Goal: Task Accomplishment & Management: Use online tool/utility

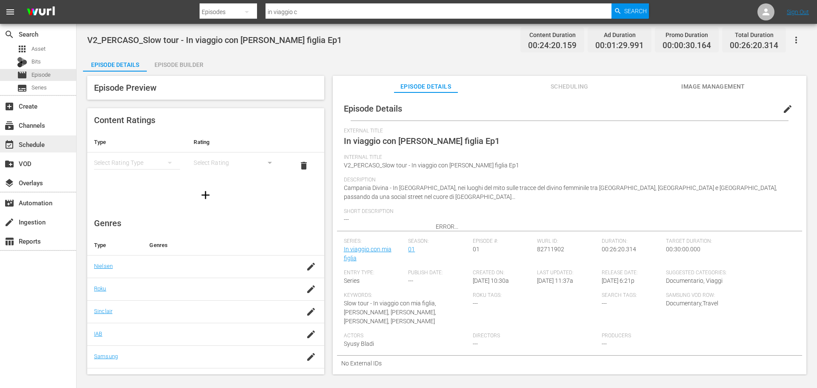
click at [49, 144] on div "event_available Schedule" at bounding box center [38, 143] width 76 height 17
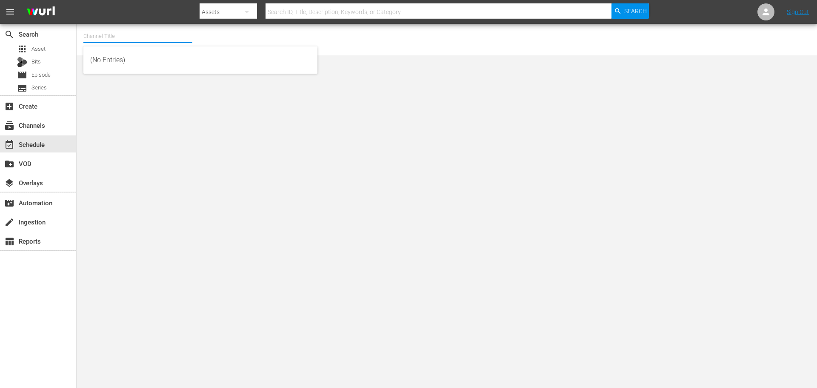
click at [176, 40] on input "text" at bounding box center [137, 36] width 109 height 20
click at [208, 52] on div "Inazuma Eleven Collection (PKA Inazuma Eleven Go) (1850 - minerva_pictures_inaz…" at bounding box center [200, 60] width 220 height 20
type input "Inazuma Eleven Collection (PKA Inazuma Eleven Go) (1850 - minerva_pictures_inaz…"
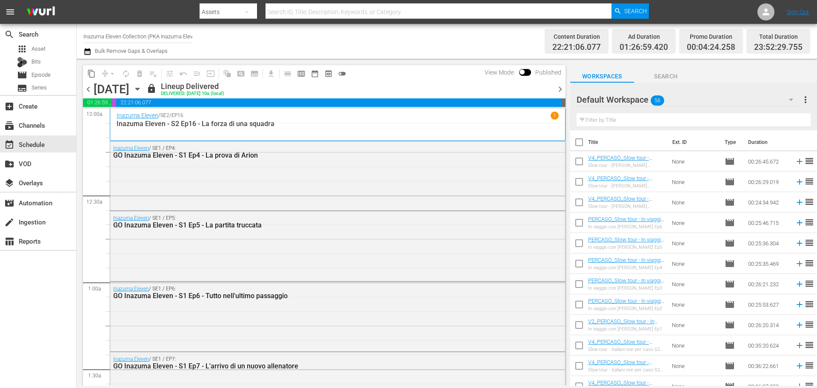
click at [558, 92] on span "chevron_right" at bounding box center [560, 89] width 11 height 11
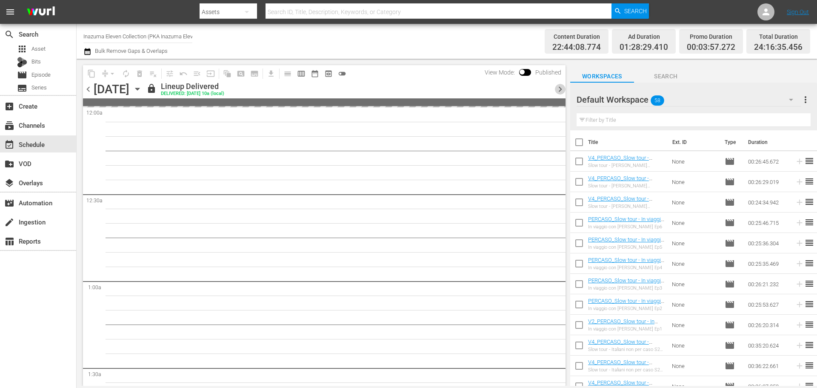
click at [559, 92] on span "chevron_right" at bounding box center [560, 89] width 11 height 11
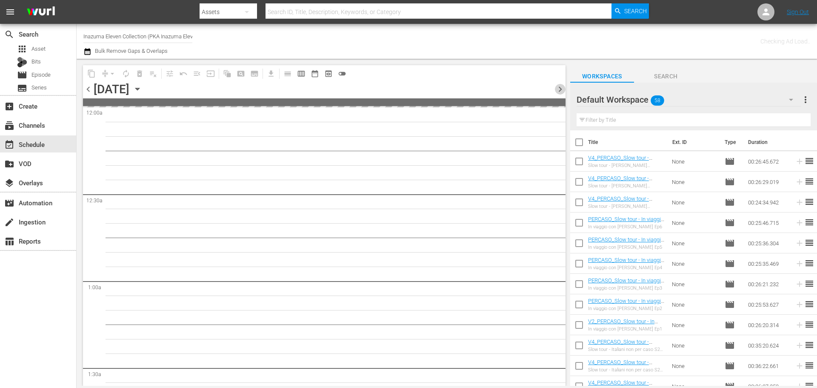
click at [559, 92] on span "chevron_right" at bounding box center [560, 89] width 11 height 11
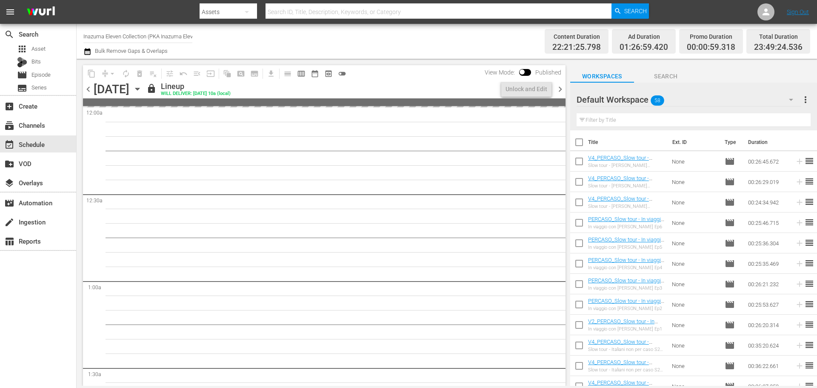
click at [559, 92] on span "chevron_right" at bounding box center [560, 89] width 11 height 11
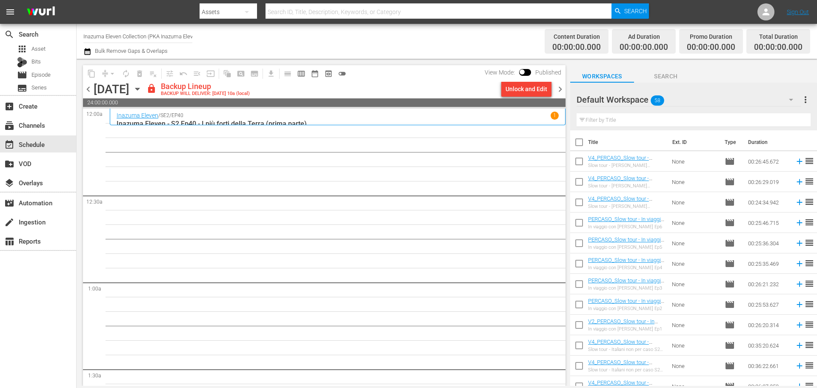
click at [533, 91] on div "Unlock and Edit" at bounding box center [527, 88] width 42 height 15
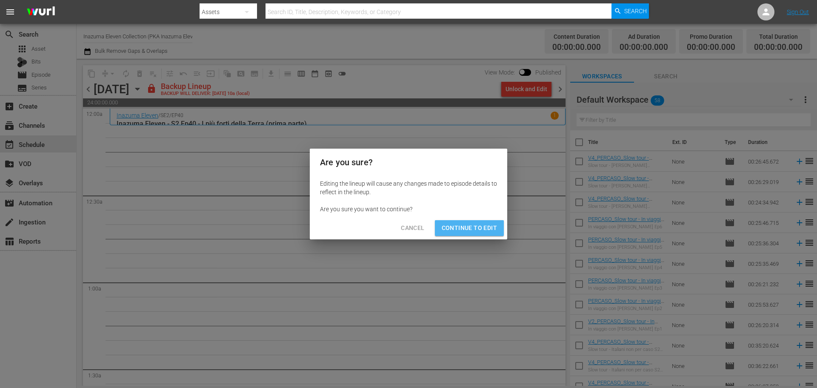
click at [491, 232] on span "Continue to Edit" at bounding box center [469, 228] width 55 height 11
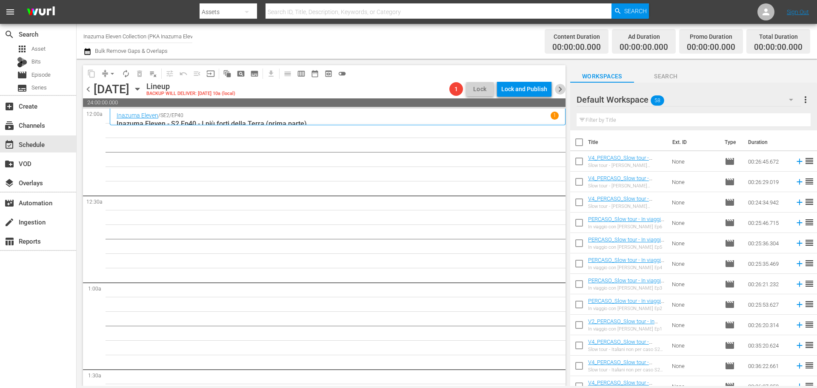
click at [561, 90] on span "chevron_right" at bounding box center [560, 89] width 11 height 11
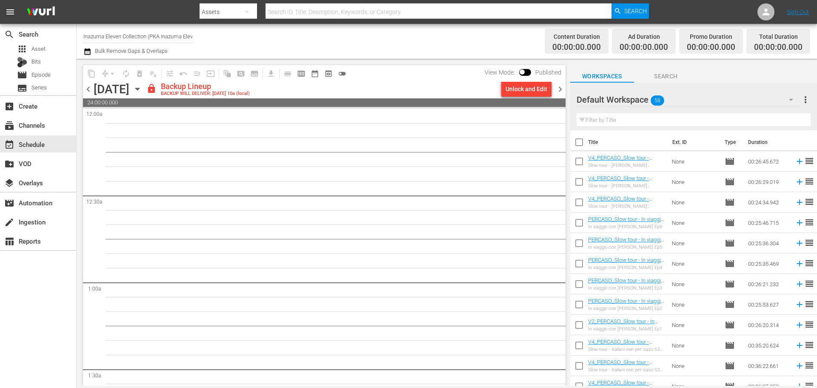
click at [537, 90] on div "Unlock and Edit" at bounding box center [527, 88] width 42 height 15
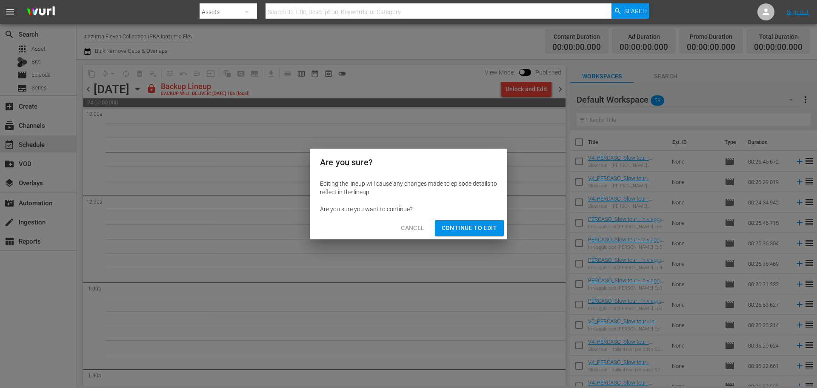
drag, startPoint x: 488, startPoint y: 227, endPoint x: 518, endPoint y: 177, distance: 58.2
click at [489, 227] on span "Continue to Edit" at bounding box center [469, 228] width 55 height 11
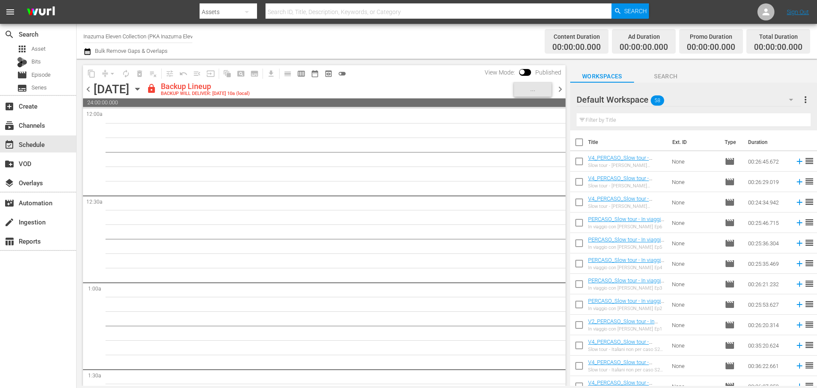
click at [559, 89] on span "chevron_right" at bounding box center [560, 89] width 11 height 11
click at [532, 91] on div "Lock and Publish" at bounding box center [524, 88] width 46 height 15
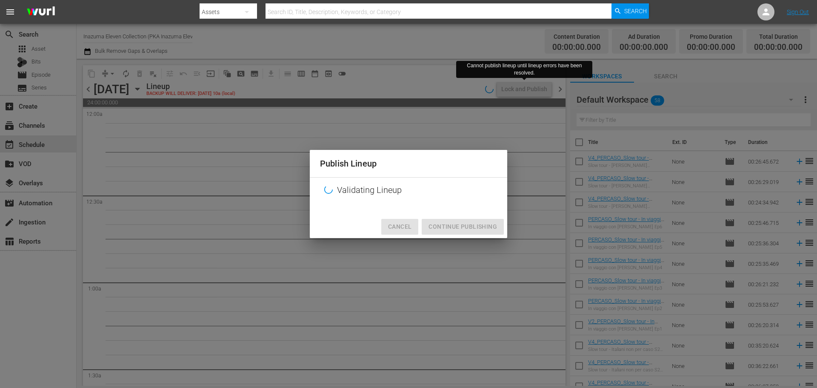
click at [406, 228] on span "Cancel" at bounding box center [399, 226] width 23 height 11
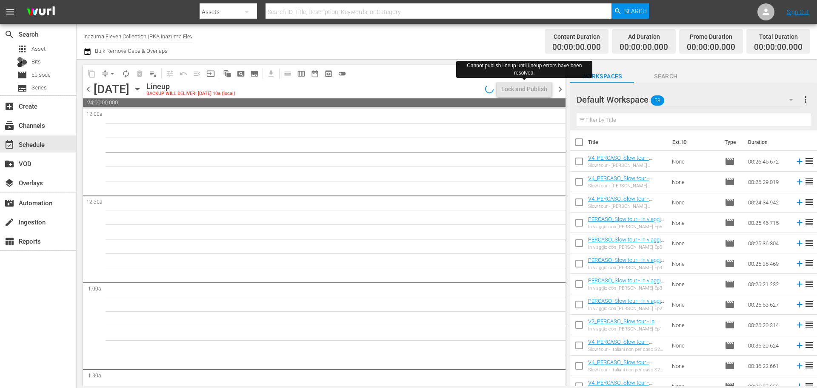
click at [90, 91] on span "chevron_left" at bounding box center [88, 89] width 11 height 11
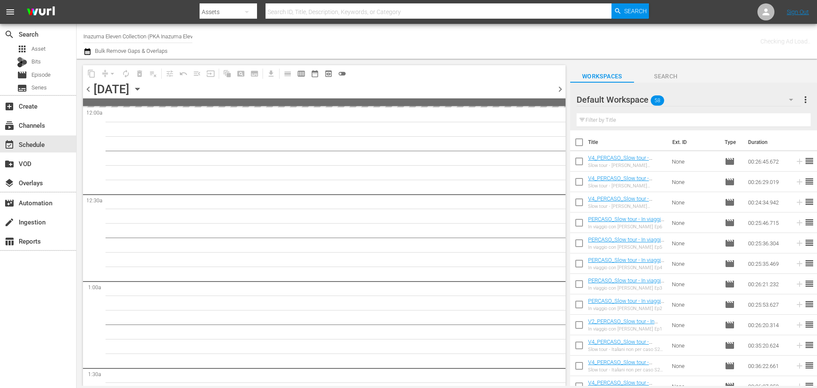
click at [90, 91] on span "chevron_left" at bounding box center [88, 89] width 11 height 11
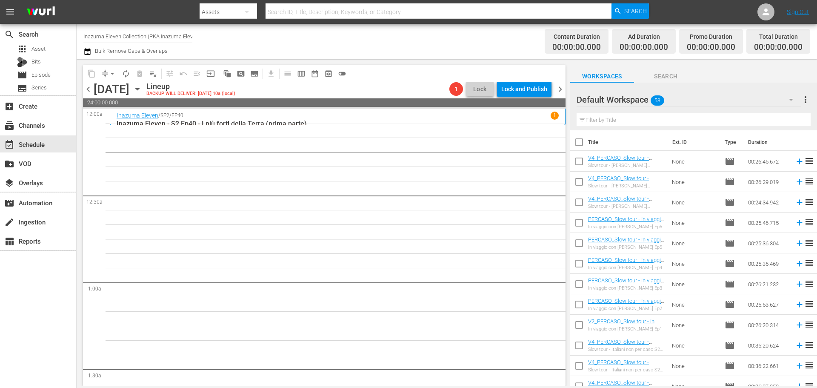
click at [601, 118] on input "text" at bounding box center [694, 120] width 234 height 14
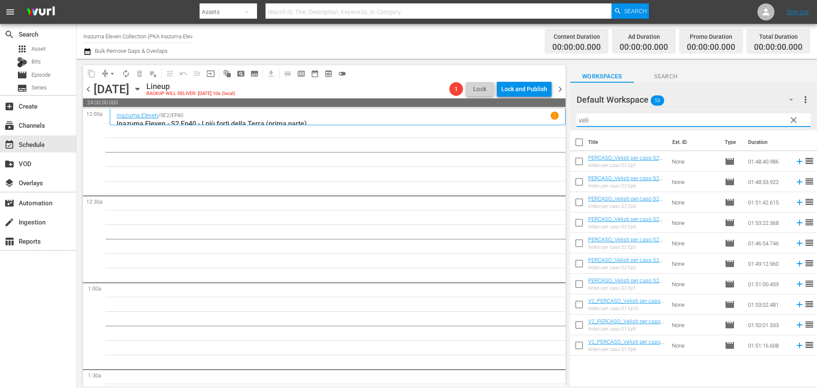
type input "veli"
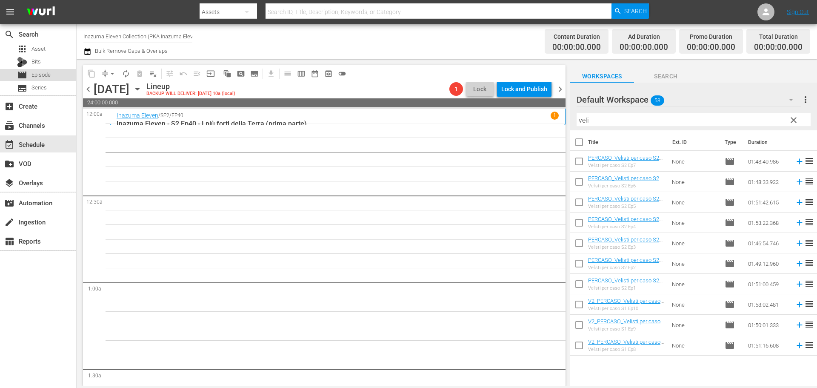
click at [72, 72] on div "movie Episode" at bounding box center [38, 75] width 76 height 12
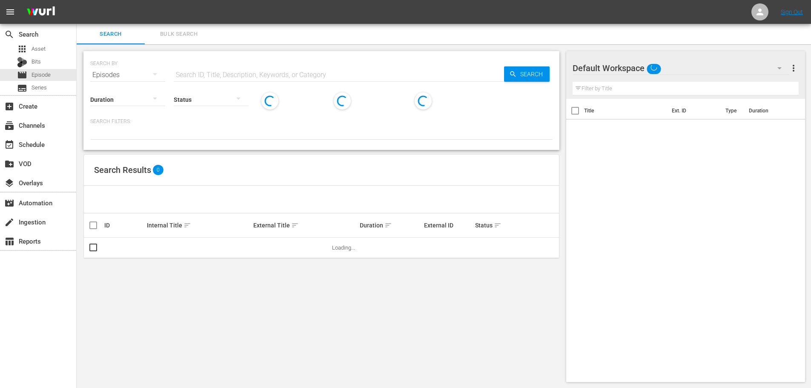
click at [214, 77] on input "text" at bounding box center [339, 75] width 330 height 20
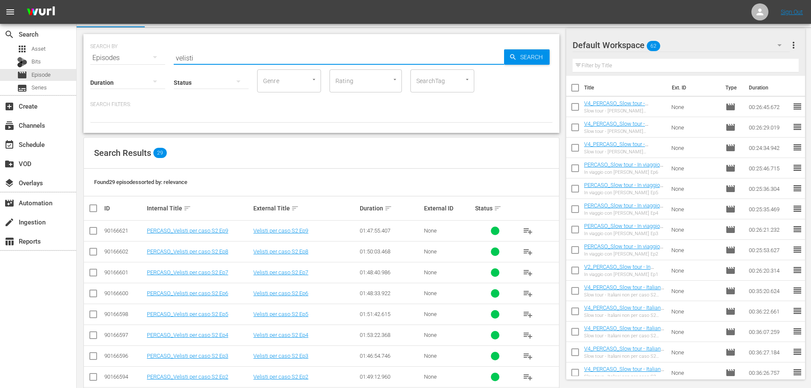
scroll to position [85, 0]
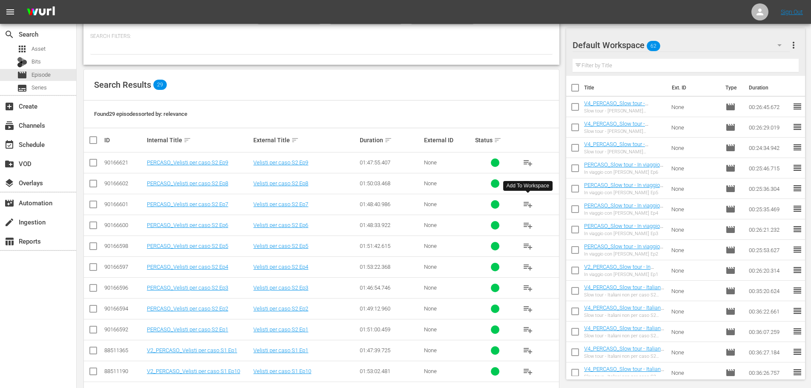
click at [530, 207] on span "playlist_add" at bounding box center [528, 204] width 10 height 10
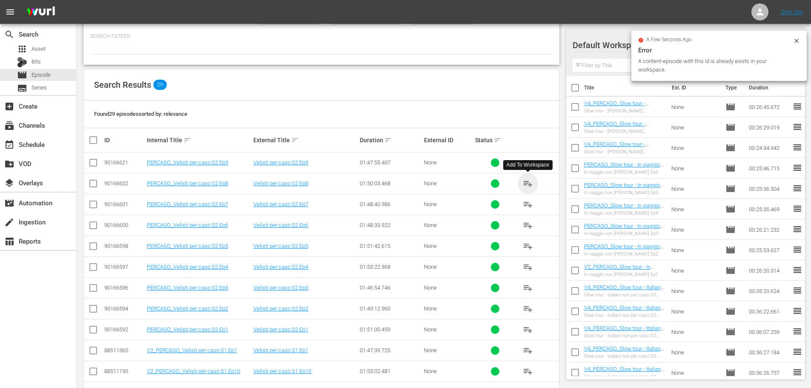
click at [526, 181] on span "playlist_add" at bounding box center [528, 183] width 10 height 10
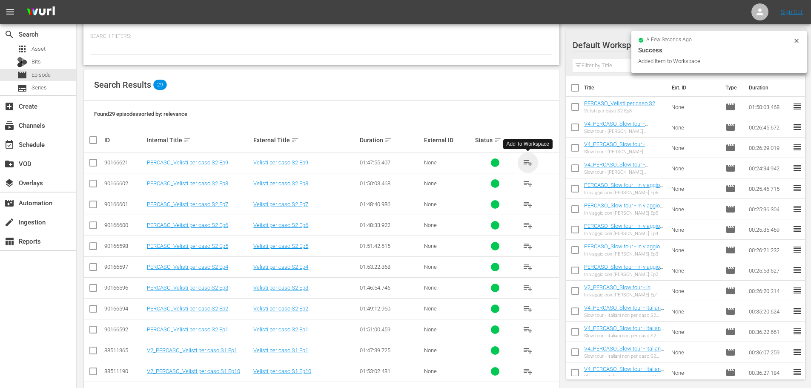
click at [526, 160] on span "playlist_add" at bounding box center [528, 162] width 10 height 10
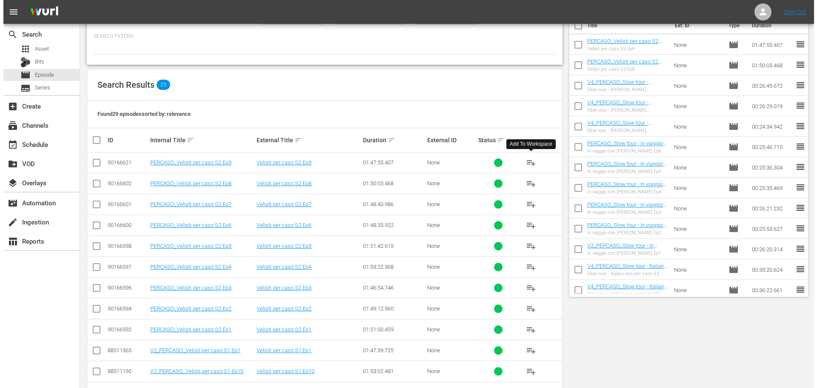
scroll to position [0, 0]
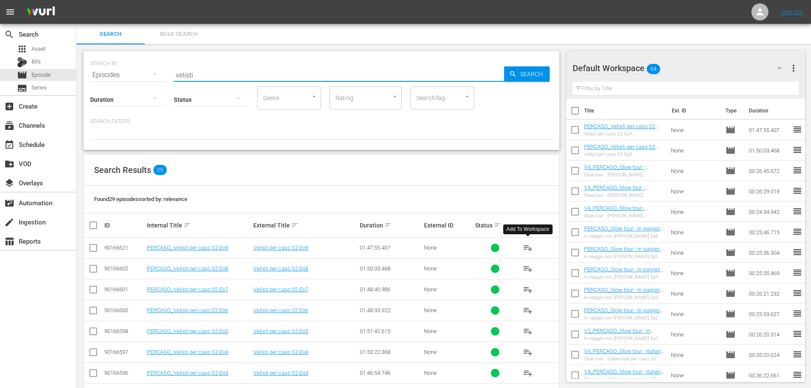
drag, startPoint x: 203, startPoint y: 73, endPoint x: 164, endPoint y: 83, distance: 40.9
click at [164, 83] on div "SEARCH BY Search By Episodes Search ID, Title, Description, Keywords, or Catego…" at bounding box center [321, 100] width 476 height 99
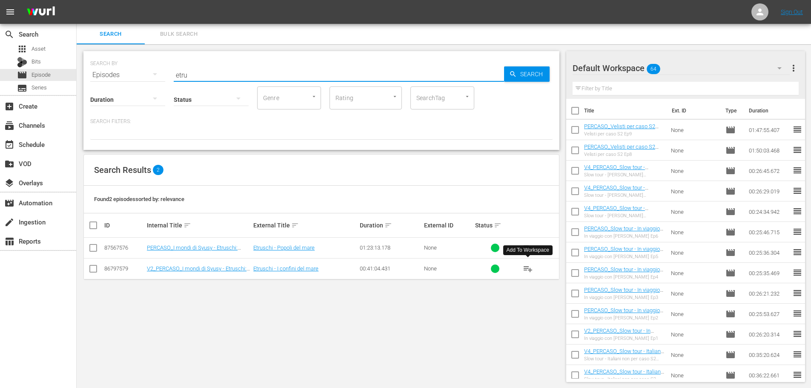
type input "etru"
click at [529, 267] on span "playlist_add" at bounding box center [528, 268] width 10 height 10
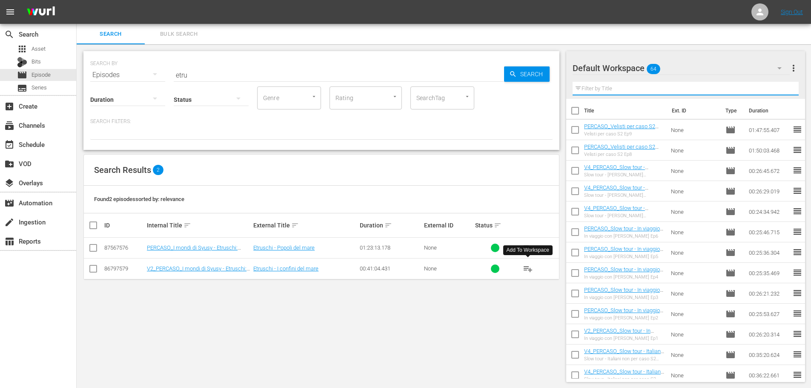
click at [601, 92] on input "text" at bounding box center [685, 89] width 226 height 14
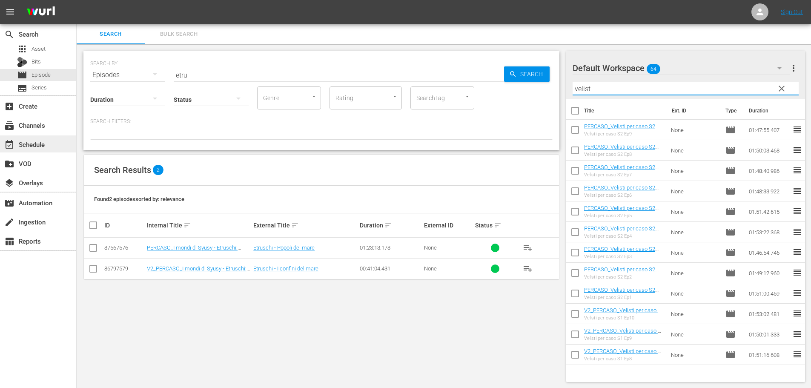
type input "velist"
click at [51, 139] on div "event_available Schedule" at bounding box center [38, 143] width 76 height 17
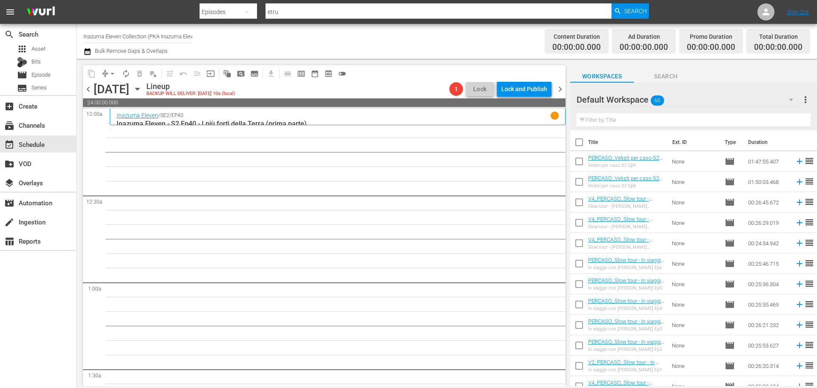
click at [623, 121] on input "text" at bounding box center [694, 120] width 234 height 14
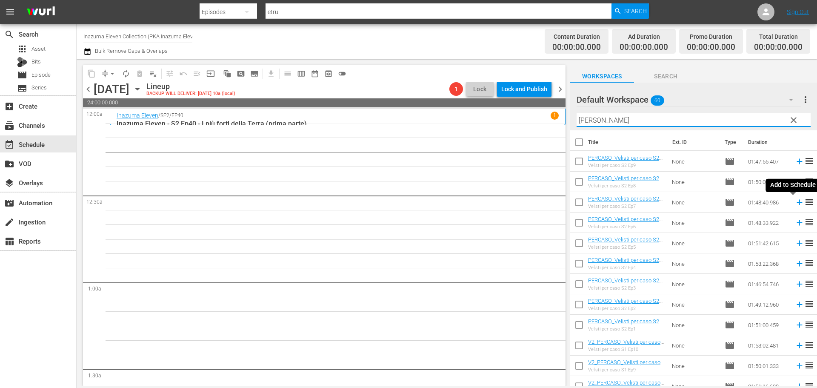
click at [795, 203] on icon at bounding box center [799, 201] width 9 height 9
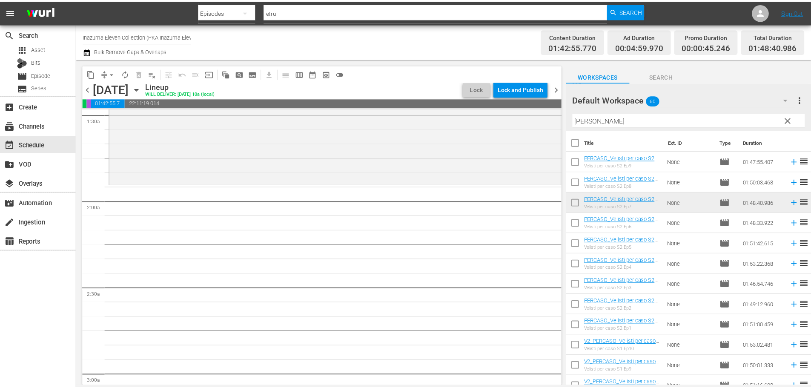
scroll to position [255, 0]
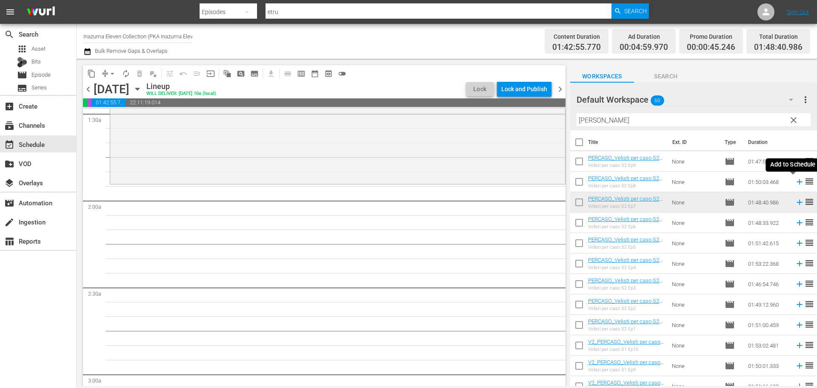
click at [795, 184] on icon at bounding box center [799, 181] width 9 height 9
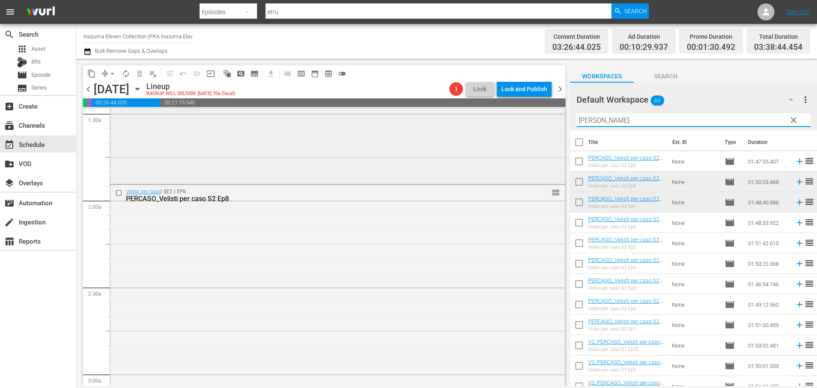
drag, startPoint x: 599, startPoint y: 125, endPoint x: 547, endPoint y: 144, distance: 55.2
click at [547, 144] on div "content_copy compress arrow_drop_down autorenew_outlined delete_forever_outline…" at bounding box center [447, 222] width 741 height 327
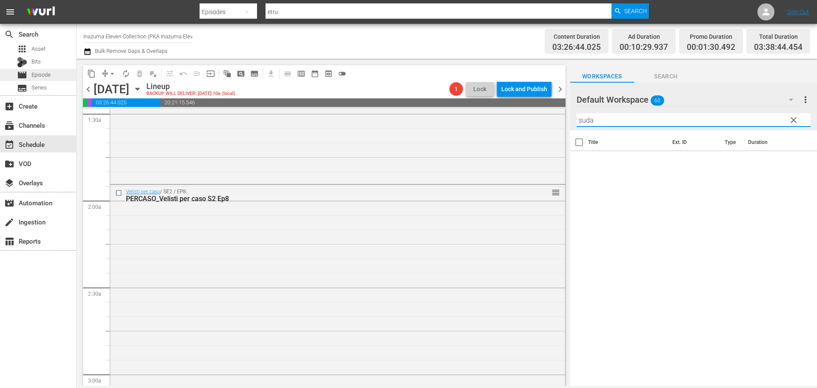
type input "suda"
click at [62, 79] on div "movie Episode" at bounding box center [38, 75] width 76 height 12
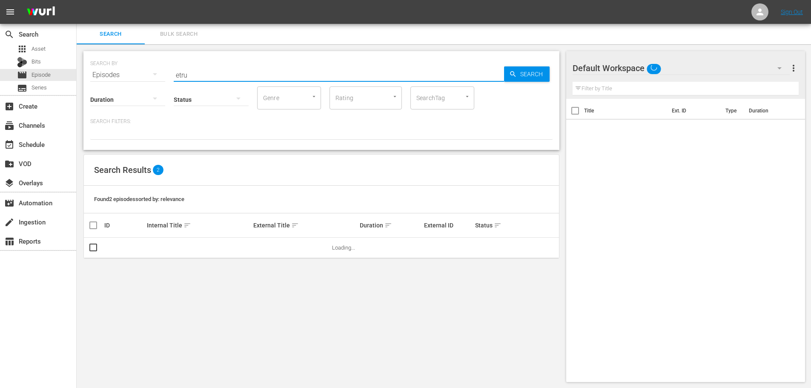
drag, startPoint x: 197, startPoint y: 72, endPoint x: 149, endPoint y: 86, distance: 50.3
click at [149, 86] on div "SEARCH BY Search By Episodes Search ID, Title, Description, Keywords, or Catego…" at bounding box center [321, 100] width 476 height 99
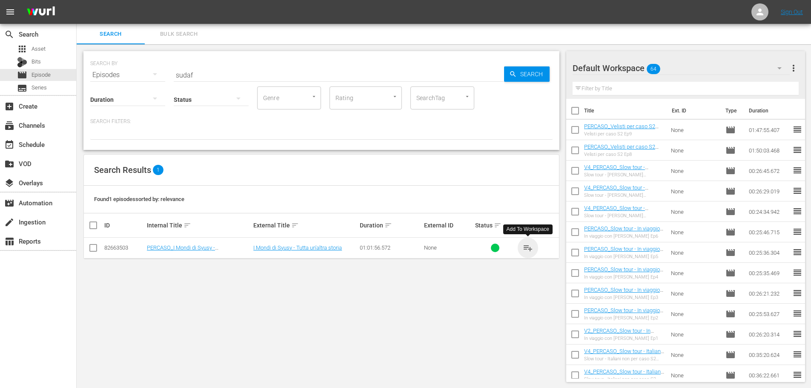
click at [525, 246] on span "playlist_add" at bounding box center [528, 248] width 10 height 10
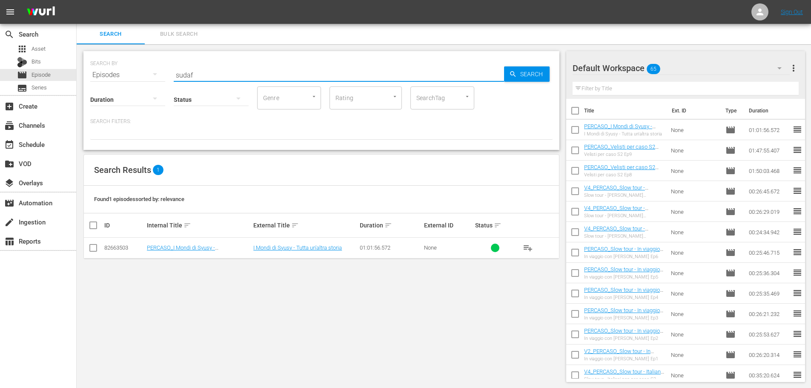
drag, startPoint x: 203, startPoint y: 76, endPoint x: 144, endPoint y: 100, distance: 63.8
click at [144, 100] on div "SEARCH BY Search By Episodes Search ID, Title, Description, Keywords, or Catego…" at bounding box center [321, 100] width 476 height 99
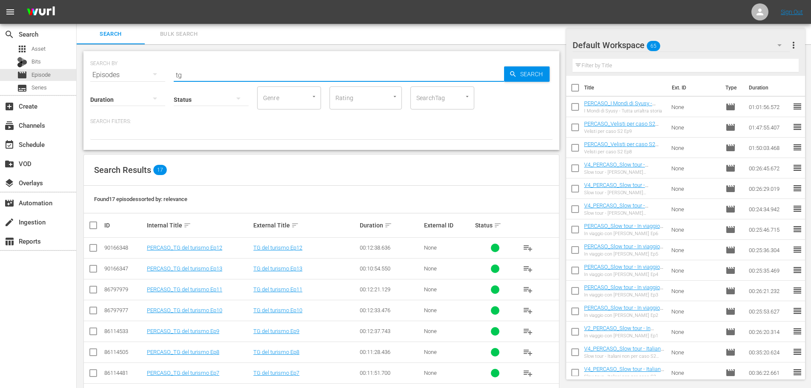
scroll to position [43, 0]
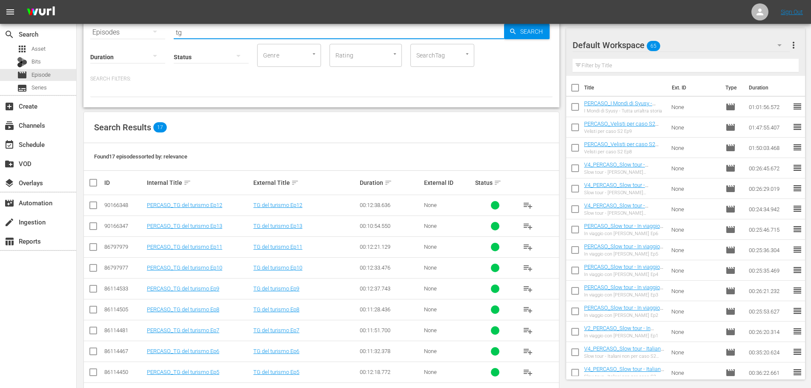
type input "tg"
click at [59, 143] on div "event_available Schedule" at bounding box center [38, 143] width 76 height 17
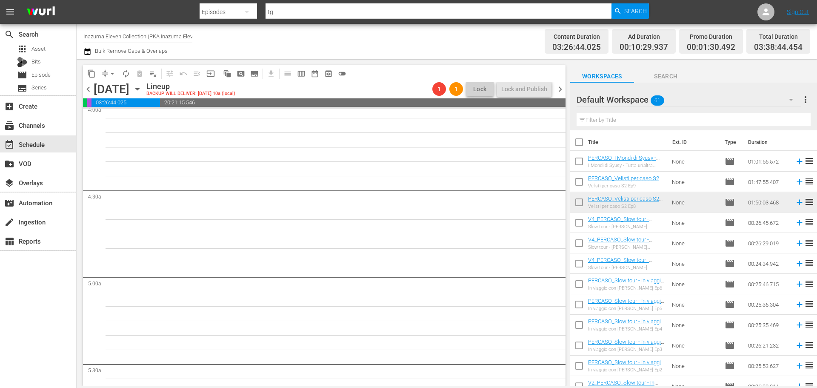
scroll to position [511, 0]
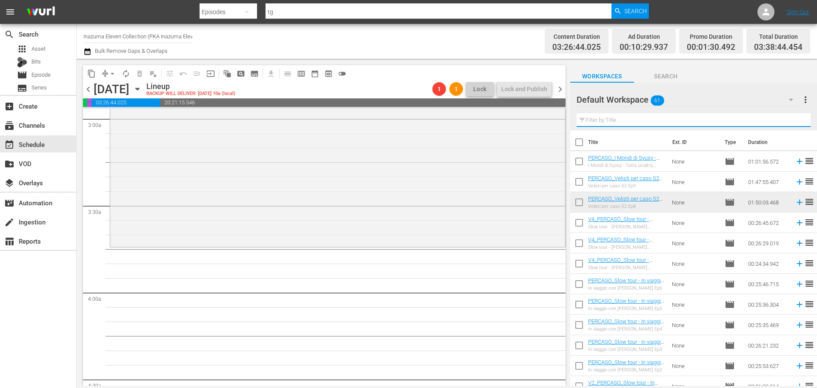
click at [603, 120] on input "text" at bounding box center [694, 120] width 234 height 14
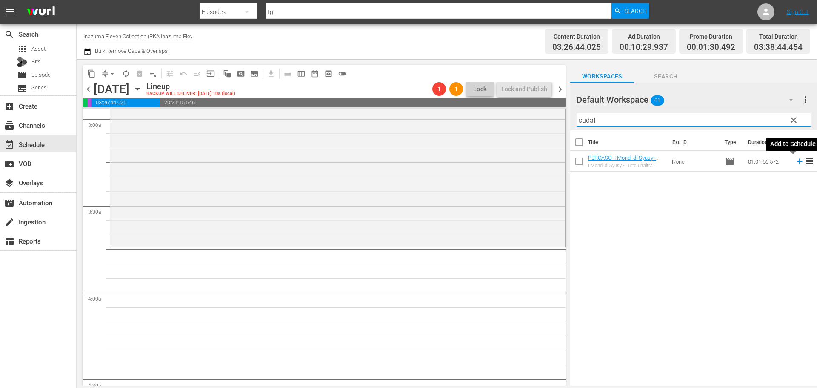
click at [795, 165] on icon at bounding box center [799, 161] width 9 height 9
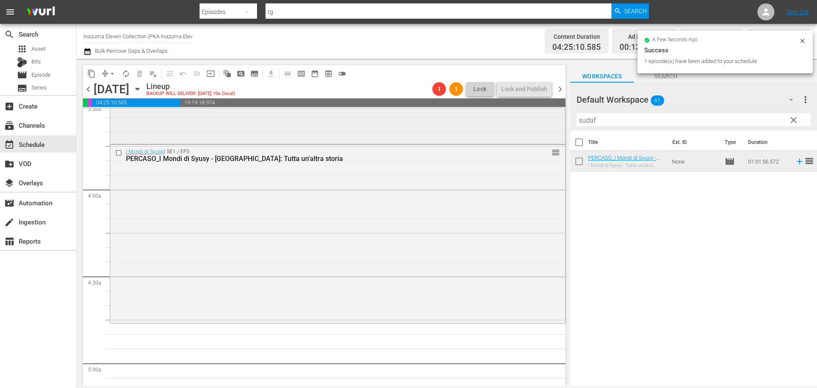
scroll to position [766, 0]
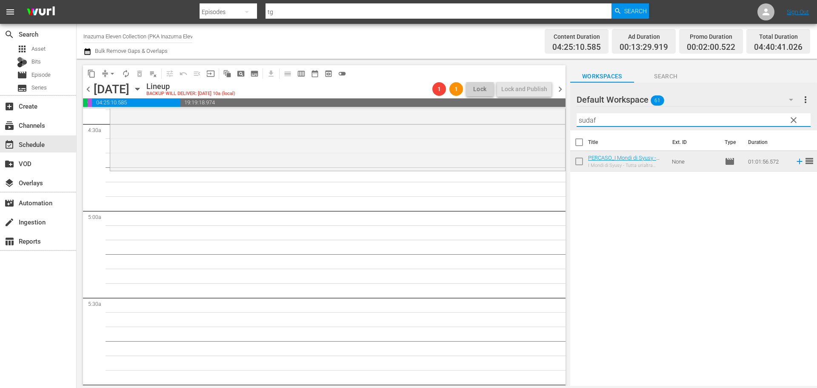
drag, startPoint x: 599, startPoint y: 126, endPoint x: 570, endPoint y: 147, distance: 36.3
click at [570, 147] on div "Default Workspace 61 Default more_vert clear Filter by Title sudaf Title Ext. I…" at bounding box center [693, 237] width 247 height 308
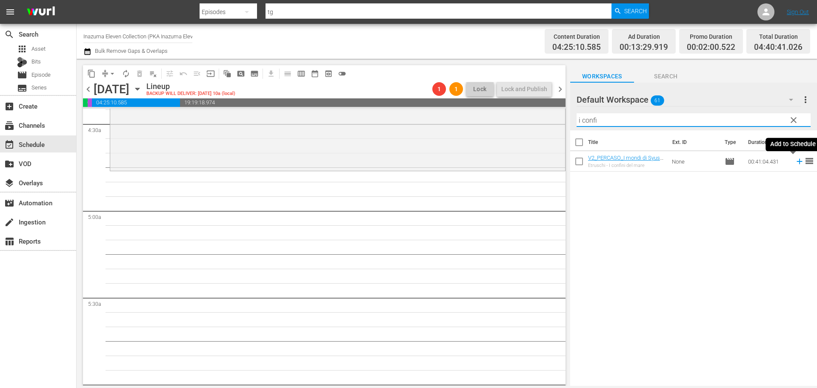
click at [795, 160] on icon at bounding box center [799, 161] width 9 height 9
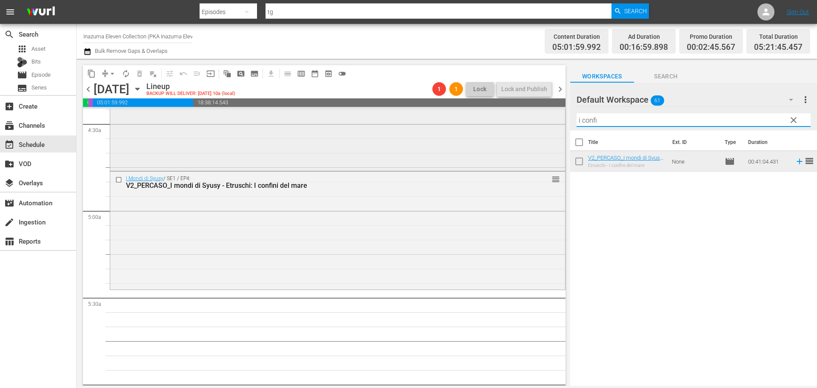
drag, startPoint x: 639, startPoint y: 122, endPoint x: 557, endPoint y: 134, distance: 82.9
click at [557, 134] on div "content_copy compress arrow_drop_down autorenew_outlined delete_forever_outline…" at bounding box center [447, 222] width 741 height 327
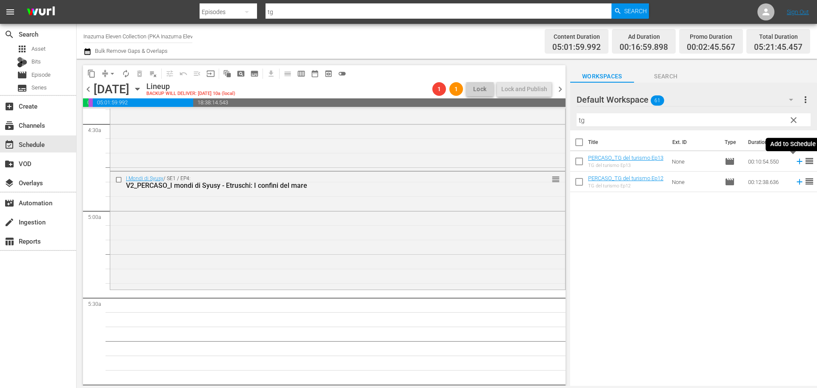
click at [797, 160] on icon at bounding box center [800, 162] width 6 height 6
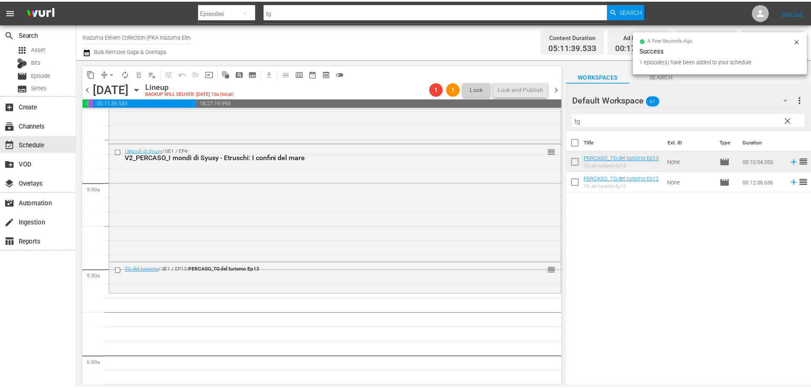
scroll to position [809, 0]
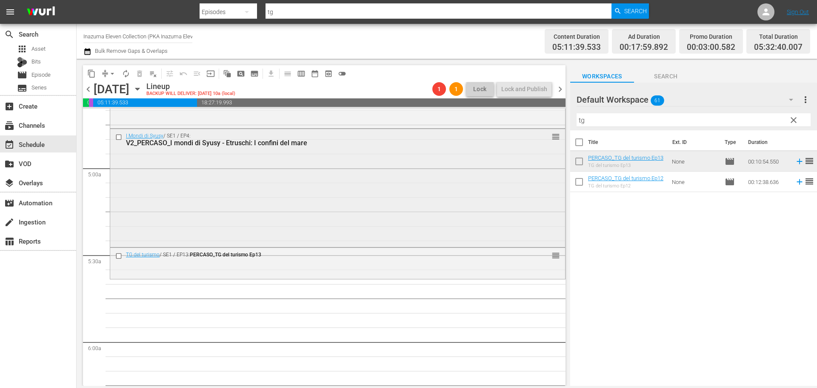
drag, startPoint x: 540, startPoint y: 132, endPoint x: 523, endPoint y: 137, distance: 17.5
click at [523, 137] on div "content_copy compress arrow_drop_down autorenew_outlined delete_forever_outline…" at bounding box center [447, 222] width 741 height 327
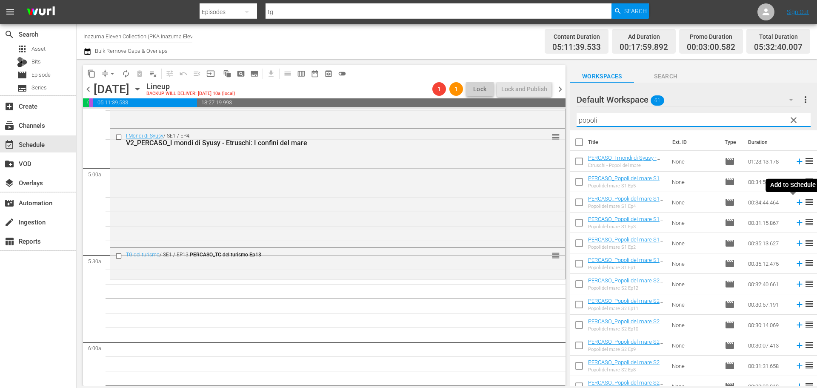
type input "popoli"
click at [795, 202] on icon at bounding box center [799, 201] width 9 height 9
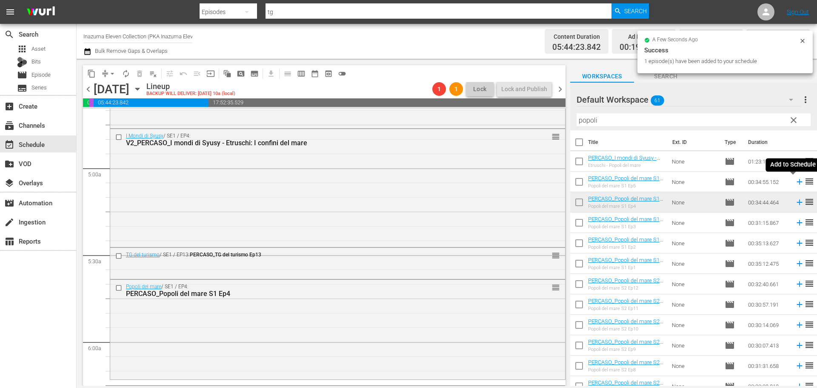
click at [795, 183] on icon at bounding box center [799, 181] width 9 height 9
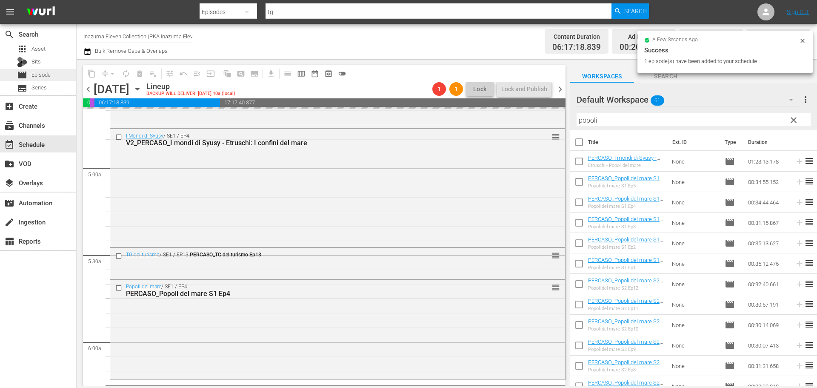
click at [55, 77] on div "movie Episode" at bounding box center [38, 75] width 76 height 12
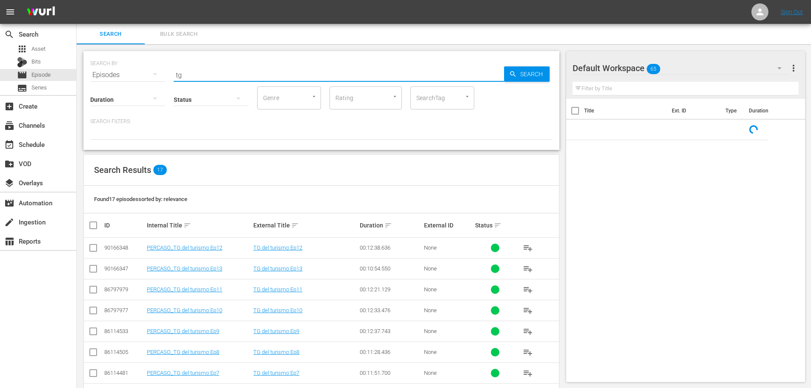
drag, startPoint x: 217, startPoint y: 74, endPoint x: 135, endPoint y: 91, distance: 83.3
click at [135, 91] on div "SEARCH BY Search By Episodes Search ID, Title, Description, Keywords, or Catego…" at bounding box center [321, 100] width 476 height 99
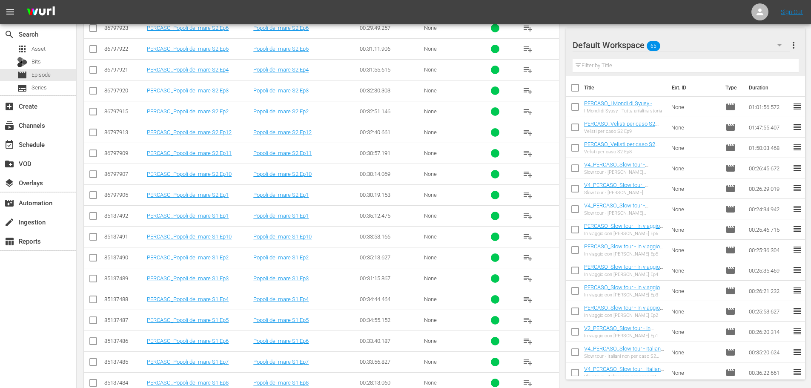
scroll to position [345, 0]
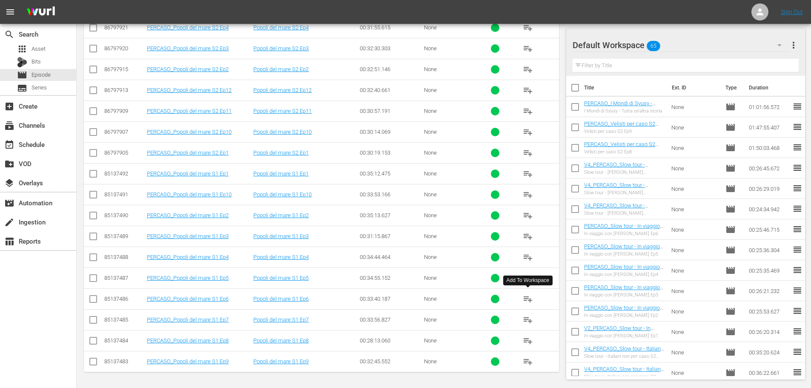
type input "popoli del m"
click at [526, 300] on span "playlist_add" at bounding box center [528, 299] width 10 height 10
click at [530, 320] on span "playlist_add" at bounding box center [528, 320] width 10 height 10
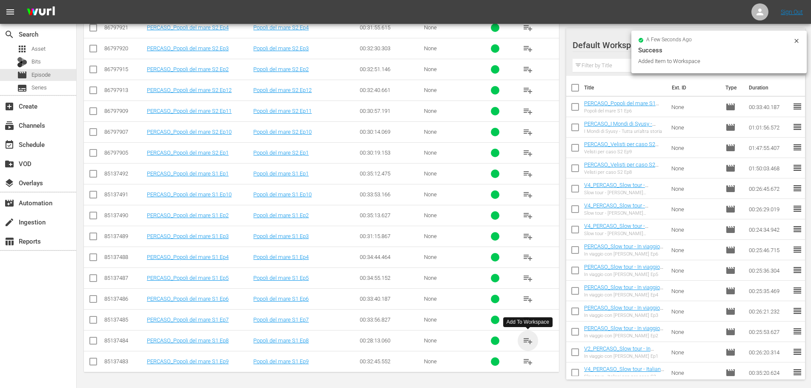
click at [529, 341] on span "playlist_add" at bounding box center [528, 340] width 10 height 10
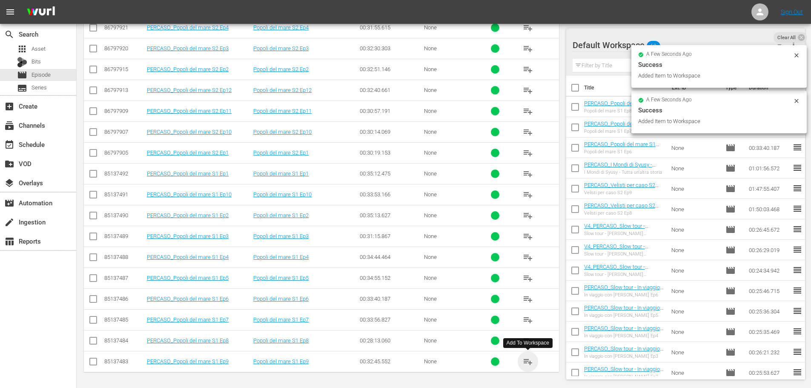
click at [531, 364] on span "playlist_add" at bounding box center [528, 361] width 10 height 10
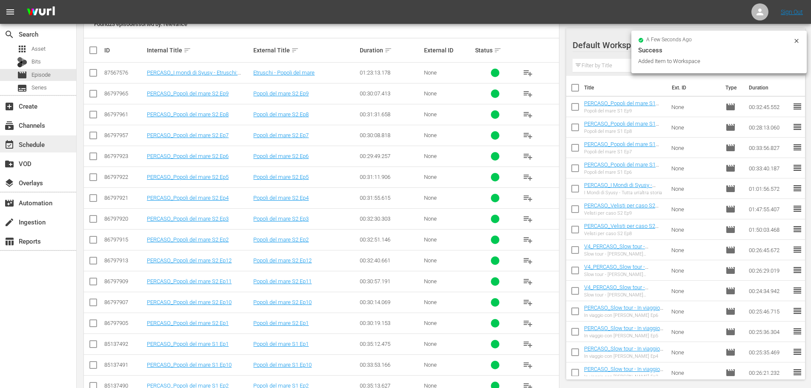
click at [56, 149] on div "event_available Schedule" at bounding box center [38, 143] width 76 height 17
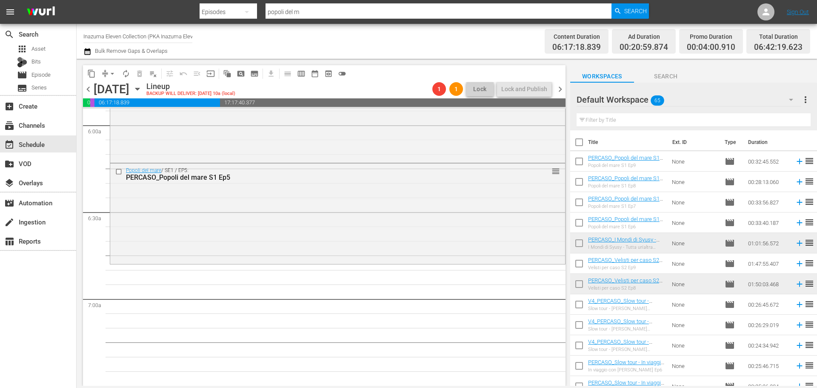
scroll to position [907, 0]
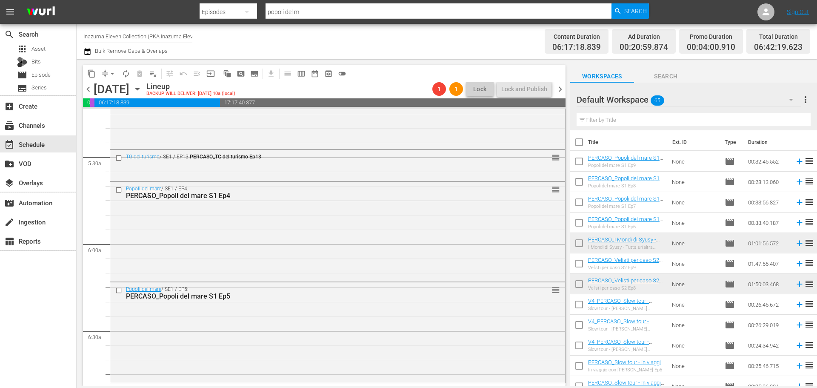
click at [600, 120] on input "text" at bounding box center [694, 120] width 234 height 14
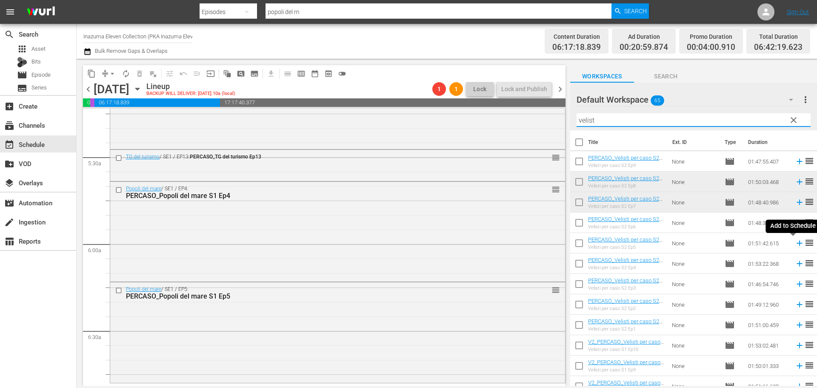
click at [797, 246] on icon at bounding box center [800, 243] width 6 height 6
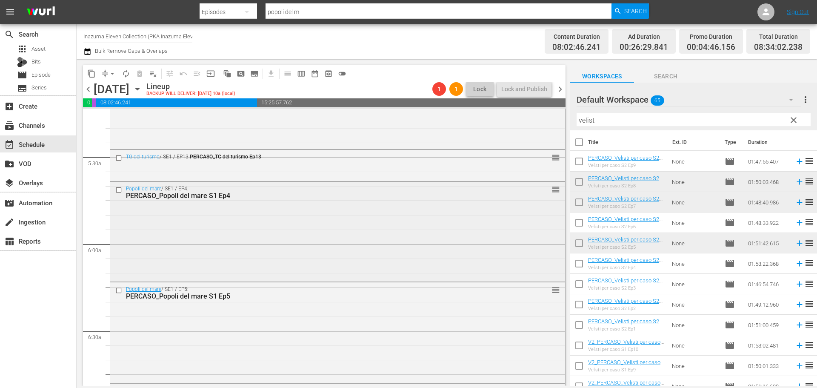
scroll to position [864, 0]
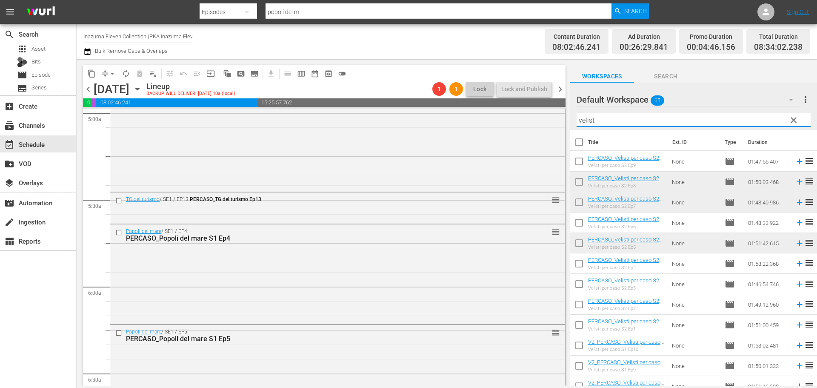
drag, startPoint x: 614, startPoint y: 122, endPoint x: 561, endPoint y: 132, distance: 53.2
click at [561, 132] on div "content_copy compress arrow_drop_down autorenew_outlined delete_forever_outline…" at bounding box center [447, 222] width 741 height 327
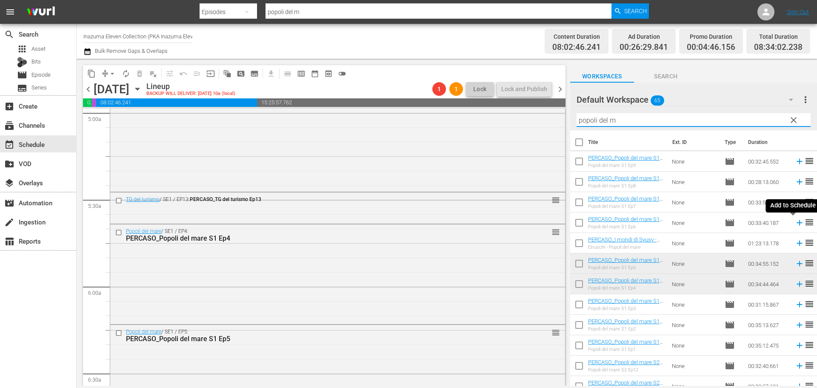
click at [795, 224] on icon at bounding box center [799, 222] width 9 height 9
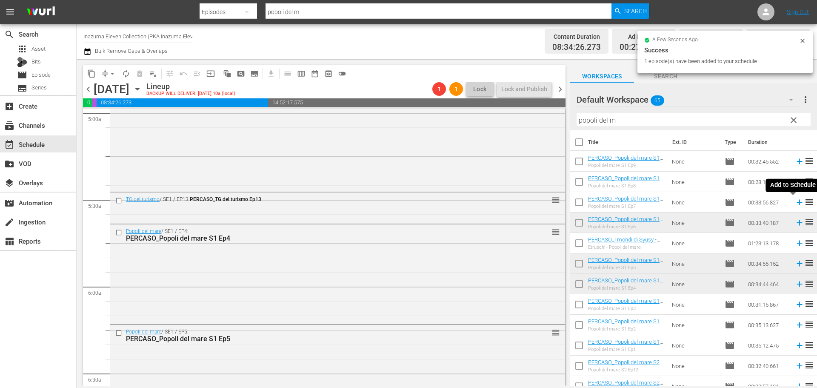
click at [795, 205] on icon at bounding box center [799, 201] width 9 height 9
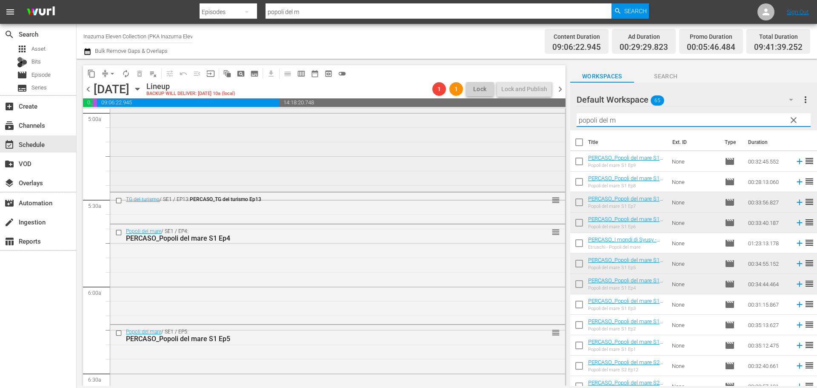
drag, startPoint x: 632, startPoint y: 124, endPoint x: 557, endPoint y: 140, distance: 77.5
click at [557, 140] on div "content_copy compress arrow_drop_down autorenew_outlined delete_forever_outline…" at bounding box center [447, 222] width 741 height 327
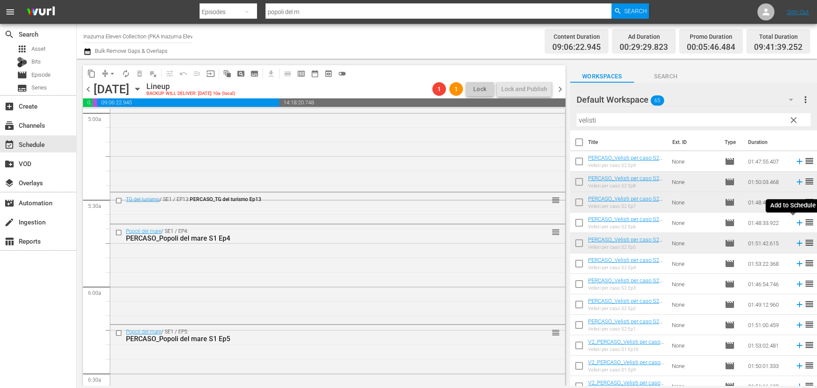
drag, startPoint x: 794, startPoint y: 224, endPoint x: 783, endPoint y: 222, distance: 11.3
click at [795, 224] on icon at bounding box center [799, 222] width 9 height 9
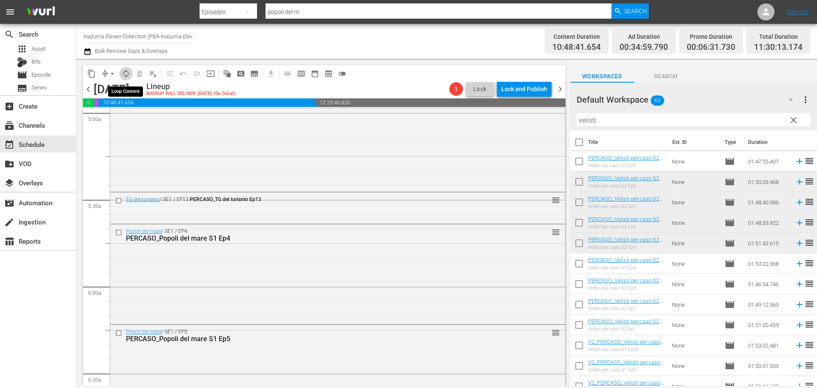
click at [126, 74] on span "autorenew_outlined" at bounding box center [126, 73] width 9 height 9
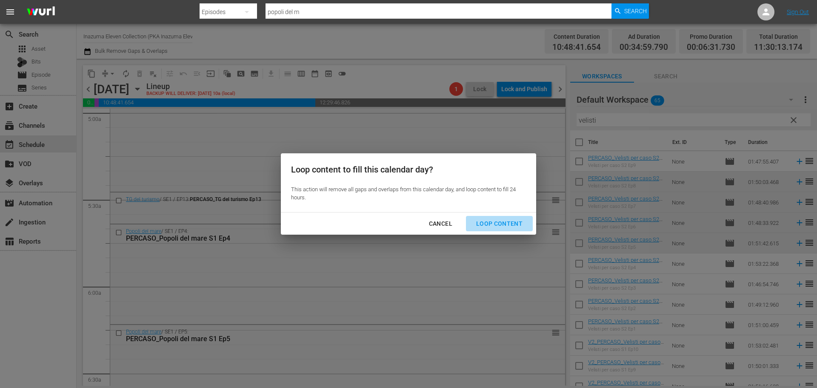
click at [506, 222] on div "Loop Content" at bounding box center [499, 223] width 60 height 11
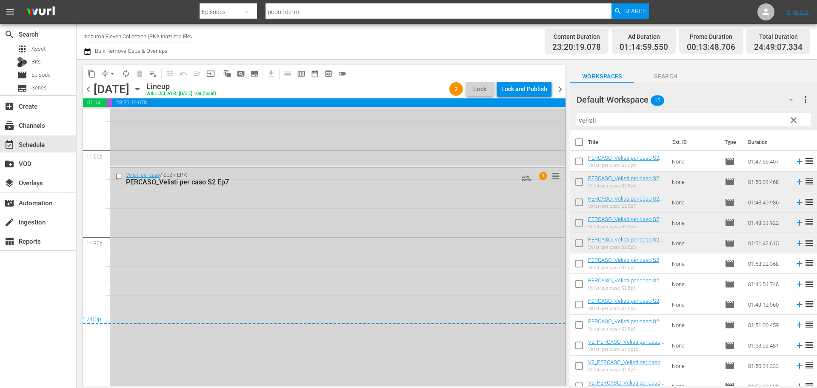
scroll to position [3964, 0]
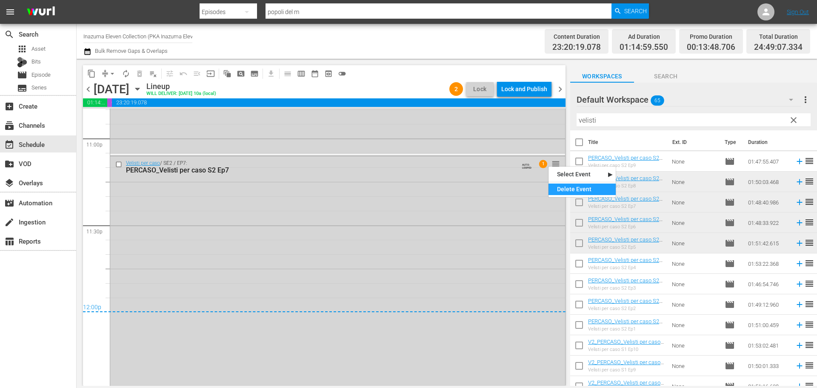
click at [569, 194] on div "Delete Event" at bounding box center [582, 188] width 67 height 11
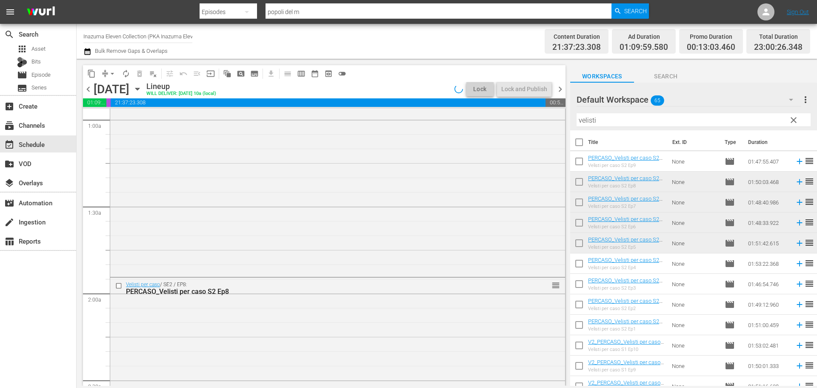
scroll to position [0, 0]
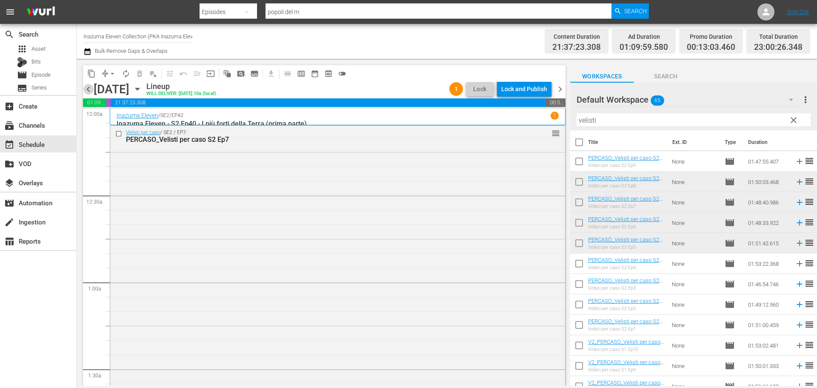
click at [93, 90] on span "chevron_left" at bounding box center [88, 89] width 11 height 11
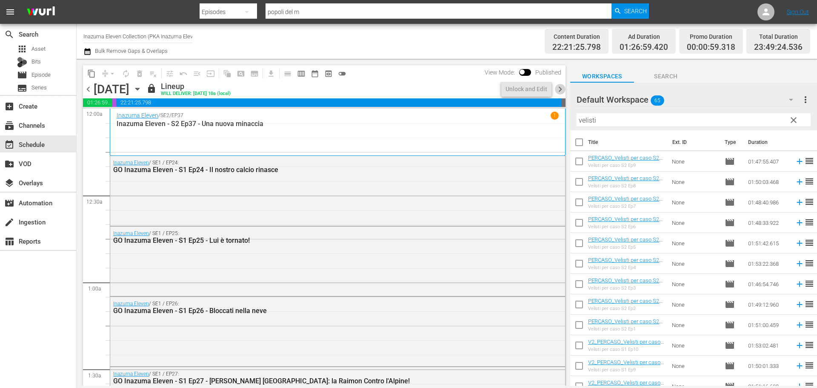
click at [561, 89] on span "chevron_right" at bounding box center [560, 89] width 11 height 11
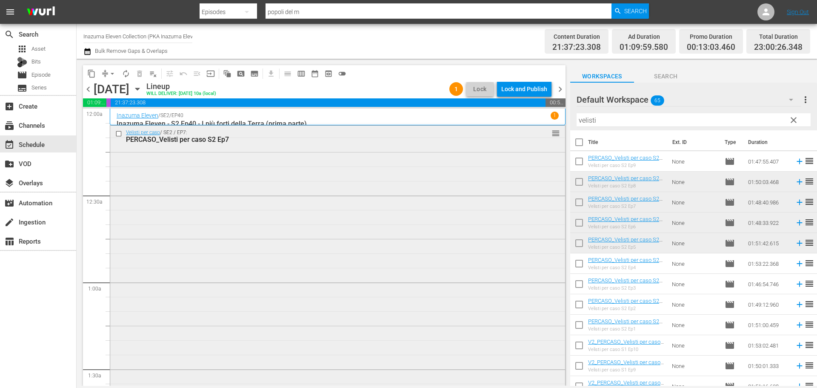
scroll to position [255, 0]
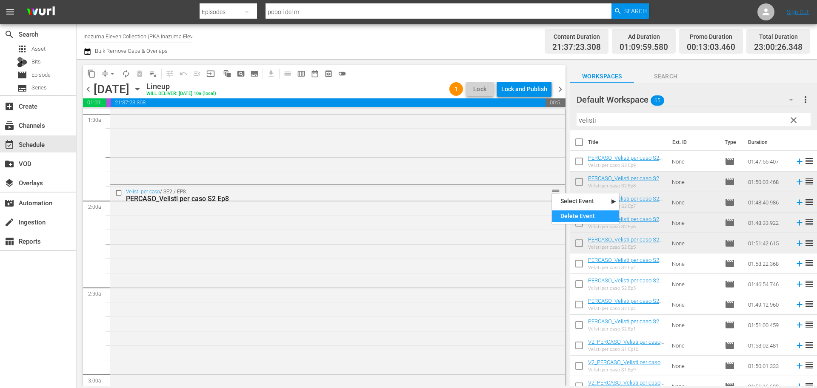
click at [565, 213] on div "Delete Event" at bounding box center [585, 215] width 67 height 11
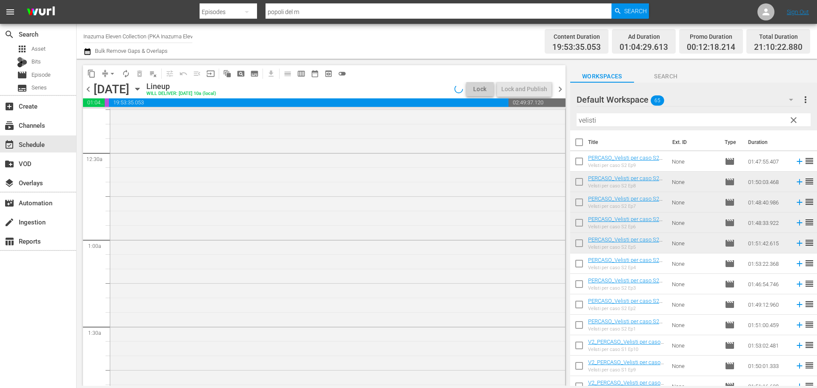
scroll to position [0, 0]
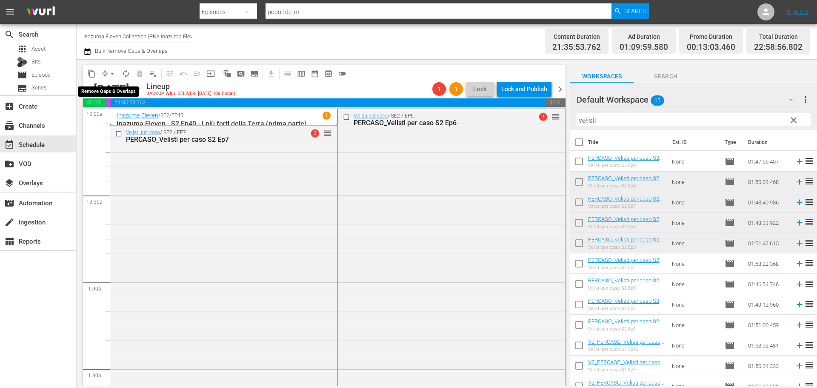
click at [113, 71] on span "arrow_drop_down" at bounding box center [112, 73] width 9 height 9
click at [120, 120] on li "Align to End of Previous Day" at bounding box center [112, 119] width 89 height 14
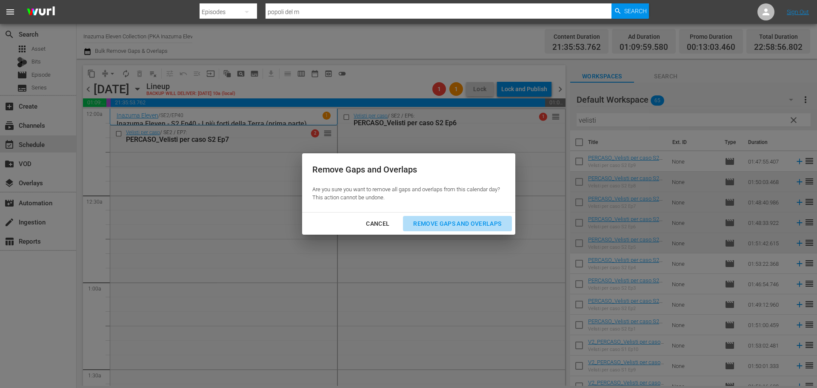
click at [494, 221] on div "Remove Gaps and Overlaps" at bounding box center [457, 223] width 102 height 11
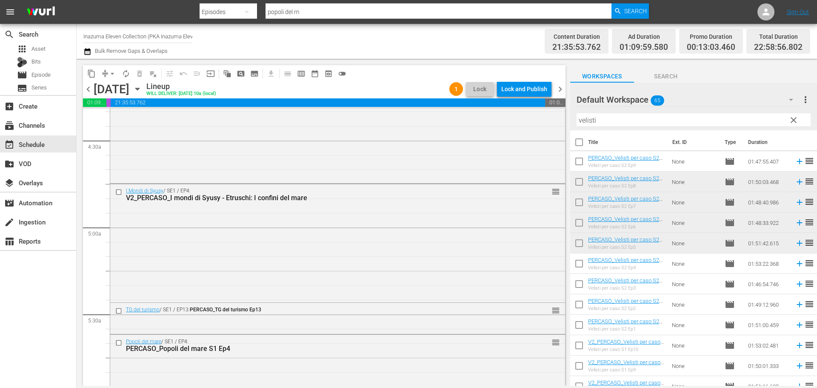
scroll to position [818, 0]
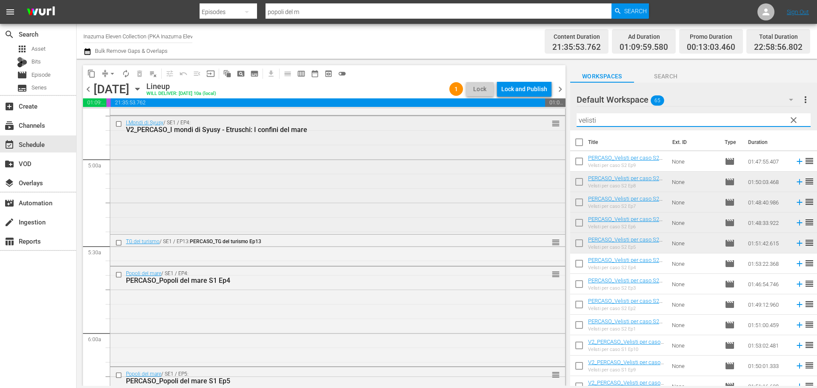
drag, startPoint x: 605, startPoint y: 121, endPoint x: 541, endPoint y: 150, distance: 70.5
click at [541, 150] on div "content_copy compress arrow_drop_down autorenew_outlined delete_forever_outline…" at bounding box center [447, 222] width 741 height 327
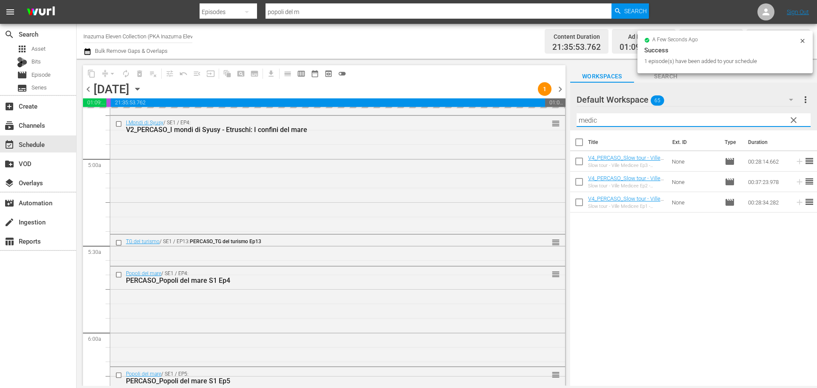
click at [556, 125] on div "content_copy compress arrow_drop_down autorenew_outlined delete_forever_outline…" at bounding box center [447, 222] width 741 height 327
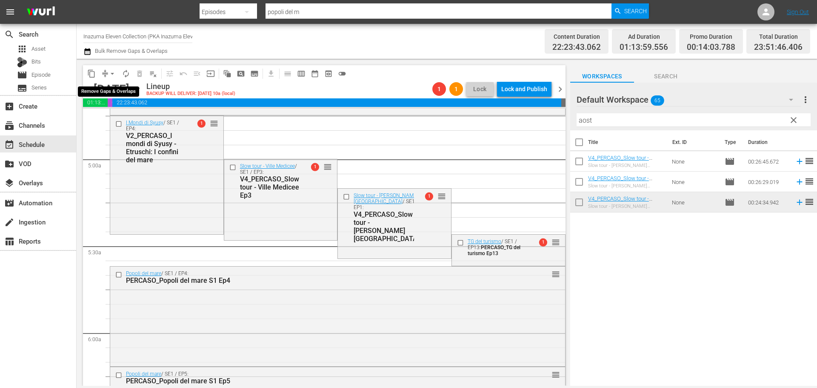
click at [113, 74] on span "arrow_drop_down" at bounding box center [112, 73] width 9 height 9
click at [116, 125] on li "Align to End of Previous Day" at bounding box center [112, 119] width 89 height 14
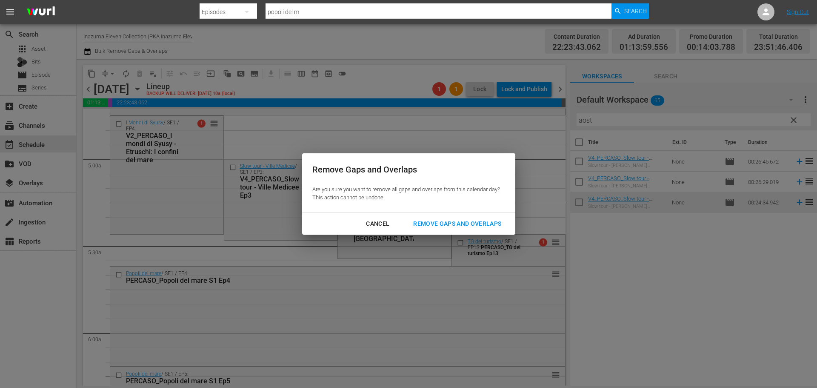
drag, startPoint x: 442, startPoint y: 224, endPoint x: 404, endPoint y: 186, distance: 53.3
click at [442, 223] on div "Remove Gaps and Overlaps" at bounding box center [457, 223] width 102 height 11
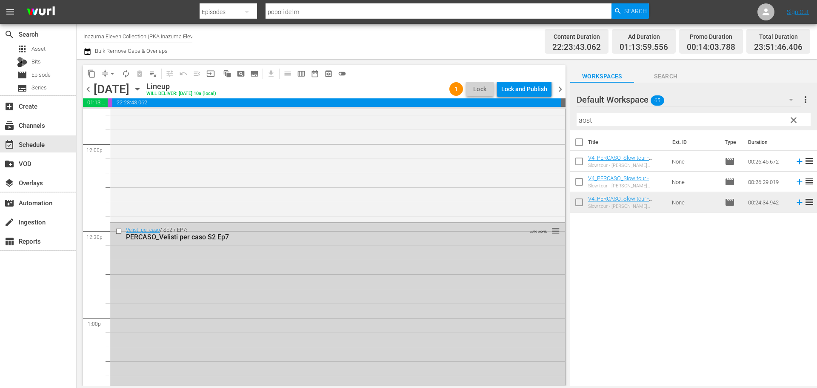
scroll to position [2018, 0]
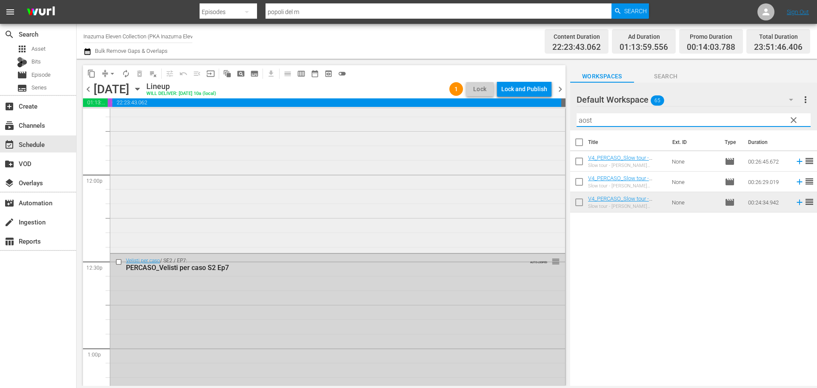
drag, startPoint x: 609, startPoint y: 122, endPoint x: 547, endPoint y: 133, distance: 63.2
click at [547, 133] on div "content_copy compress arrow_drop_down autorenew_outlined delete_forever_outline…" at bounding box center [447, 222] width 741 height 327
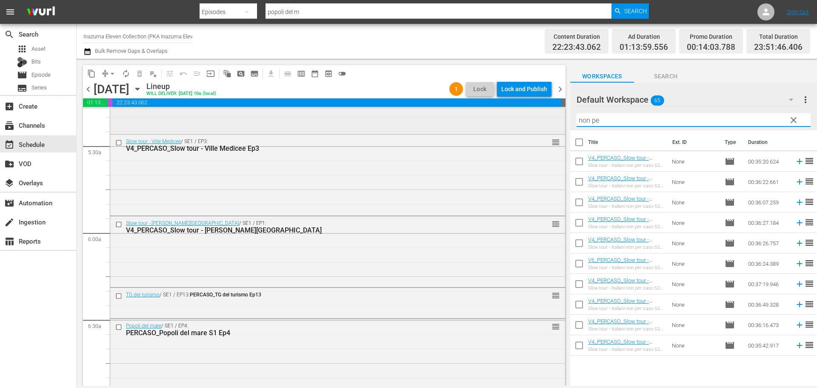
scroll to position [954, 0]
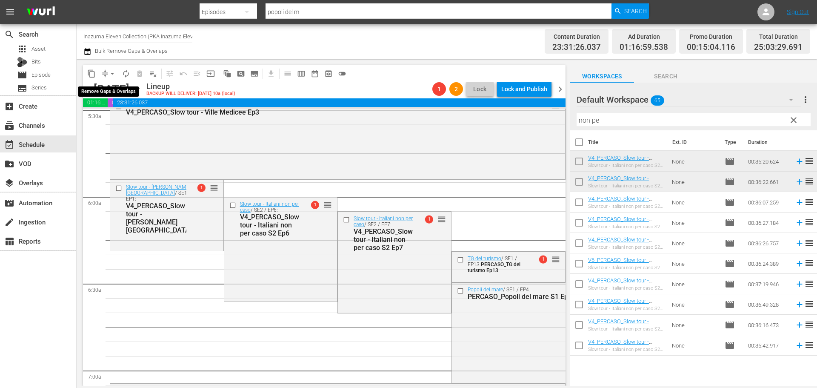
click at [112, 73] on span "arrow_drop_down" at bounding box center [112, 73] width 9 height 9
click at [116, 120] on li "Align to End of Previous Day" at bounding box center [112, 119] width 89 height 14
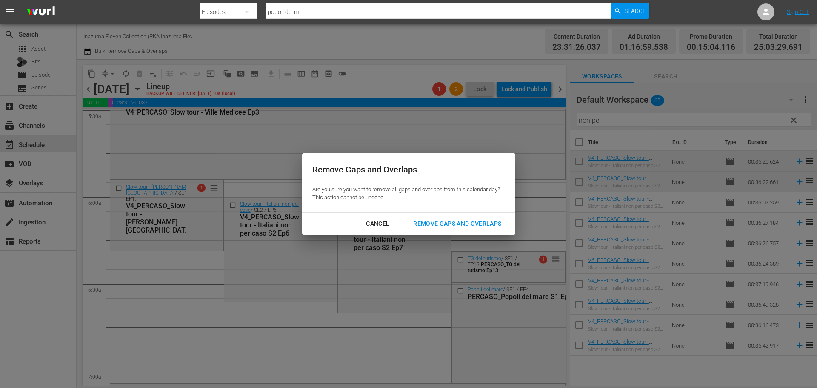
click at [447, 223] on div "Remove Gaps and Overlaps" at bounding box center [457, 223] width 102 height 11
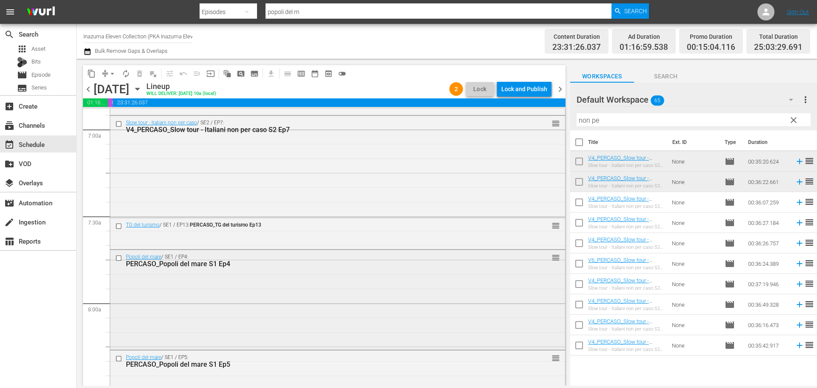
scroll to position [1192, 0]
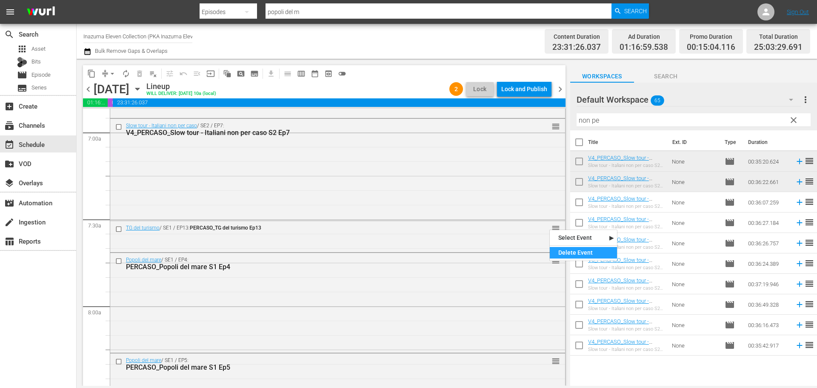
click at [565, 253] on div "Delete Event" at bounding box center [583, 252] width 67 height 11
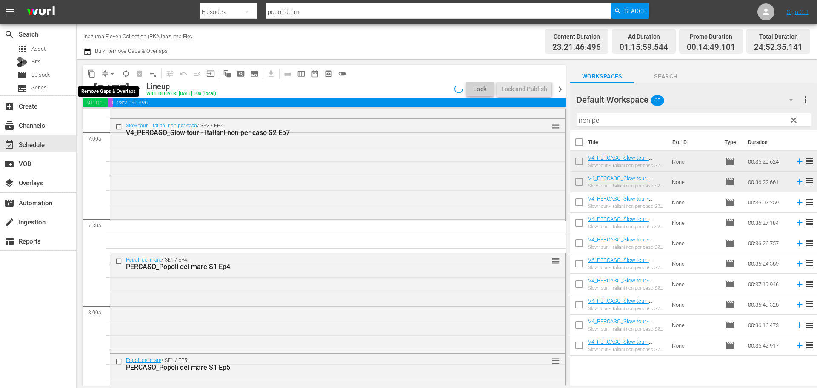
click at [111, 73] on span "arrow_drop_down" at bounding box center [112, 73] width 9 height 9
click at [107, 116] on li "Align to End of Previous Day" at bounding box center [112, 119] width 89 height 14
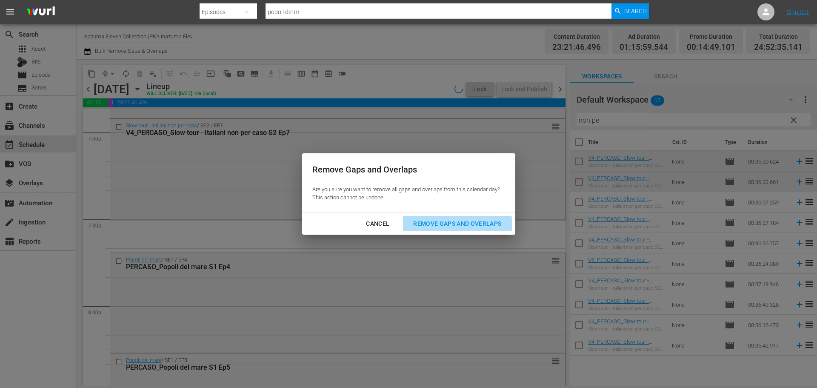
click at [435, 218] on div "Remove Gaps and Overlaps" at bounding box center [457, 223] width 102 height 11
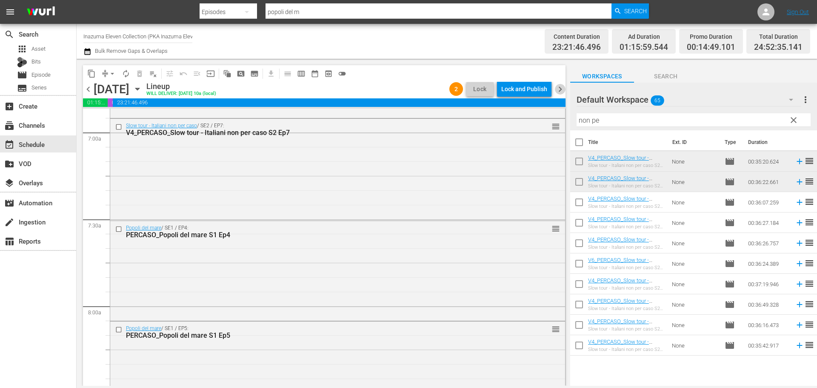
click at [560, 89] on span "chevron_right" at bounding box center [560, 89] width 11 height 11
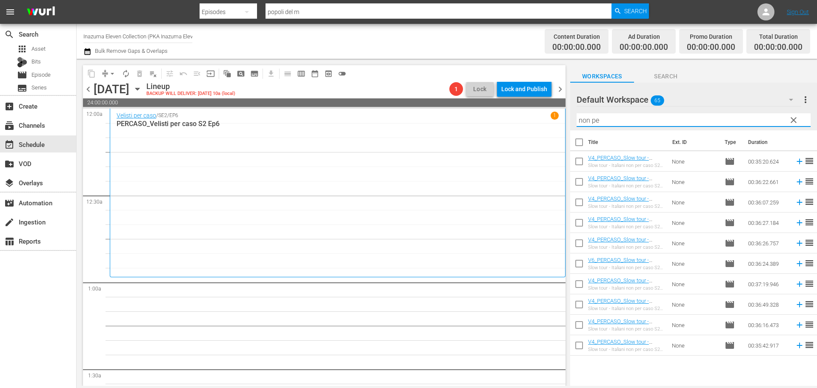
drag, startPoint x: 641, startPoint y: 114, endPoint x: 553, endPoint y: 126, distance: 88.0
click at [553, 126] on div "content_copy compress arrow_drop_down autorenew_outlined delete_forever_outline…" at bounding box center [447, 222] width 741 height 327
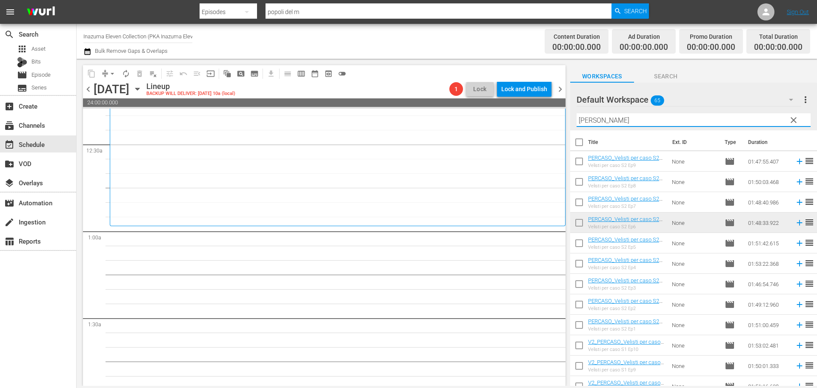
scroll to position [43, 0]
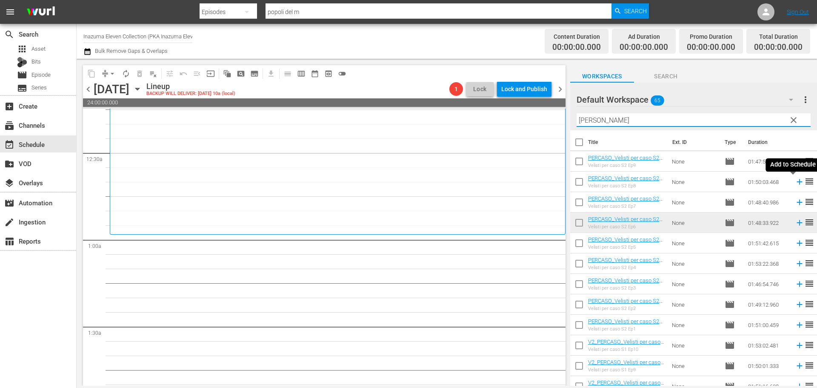
click at [797, 182] on icon at bounding box center [800, 182] width 6 height 6
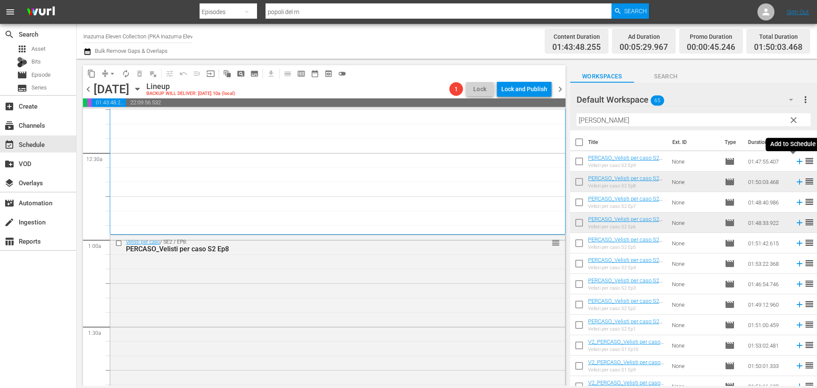
click at [795, 164] on icon at bounding box center [799, 161] width 9 height 9
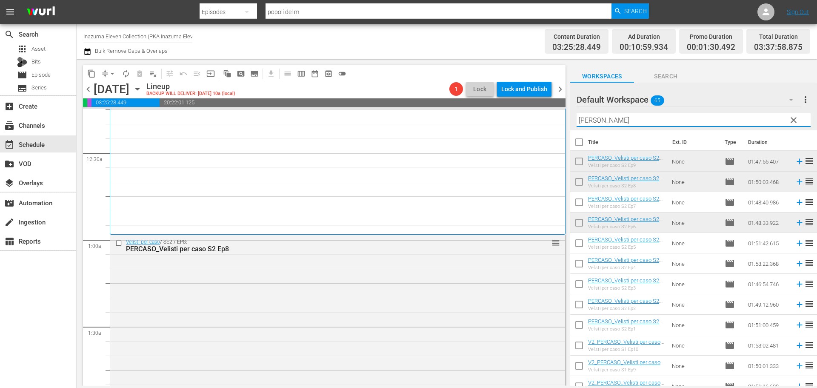
drag, startPoint x: 597, startPoint y: 124, endPoint x: 559, endPoint y: 123, distance: 37.9
click at [559, 123] on div "content_copy compress arrow_drop_down autorenew_outlined delete_forever_outline…" at bounding box center [447, 222] width 741 height 327
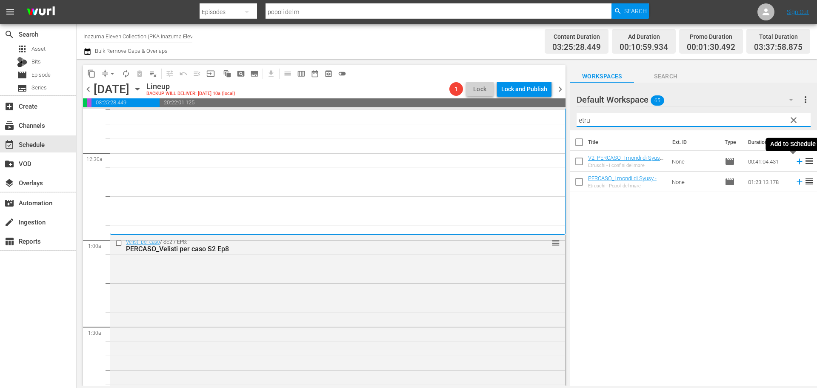
type input "etru"
click at [795, 163] on icon at bounding box center [799, 161] width 9 height 9
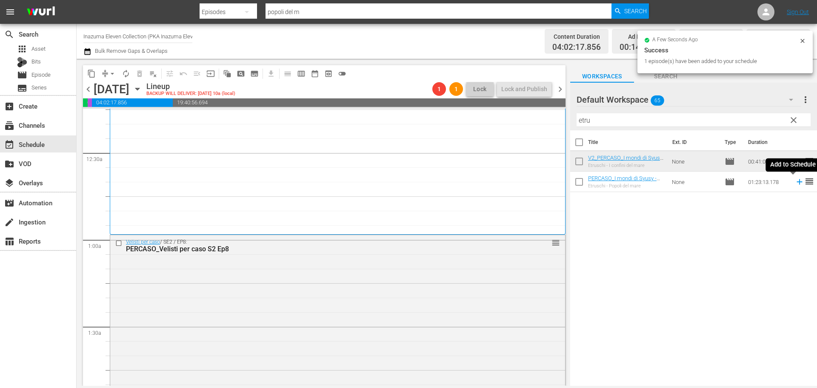
click at [795, 185] on icon at bounding box center [799, 181] width 9 height 9
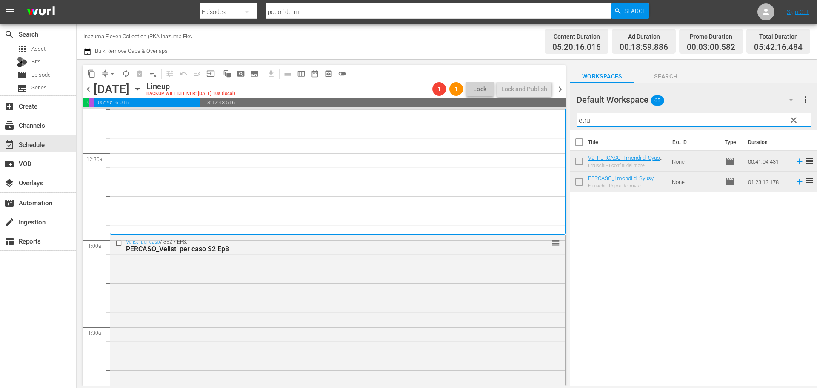
drag, startPoint x: 641, startPoint y: 119, endPoint x: 560, endPoint y: 125, distance: 81.1
click at [560, 125] on div "content_copy compress arrow_drop_down autorenew_outlined delete_forever_outline…" at bounding box center [447, 222] width 741 height 327
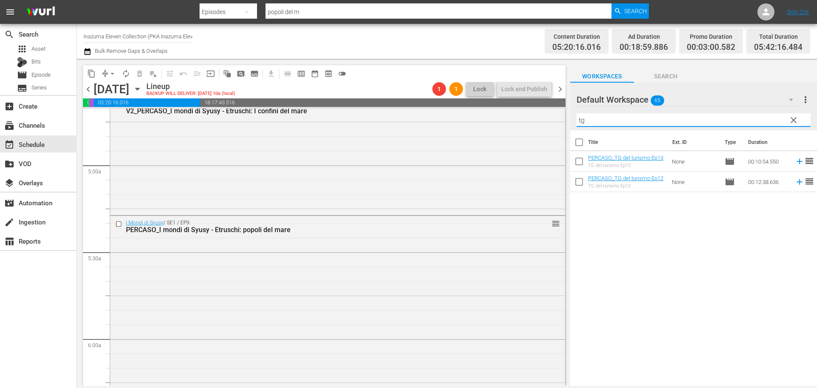
scroll to position [766, 0]
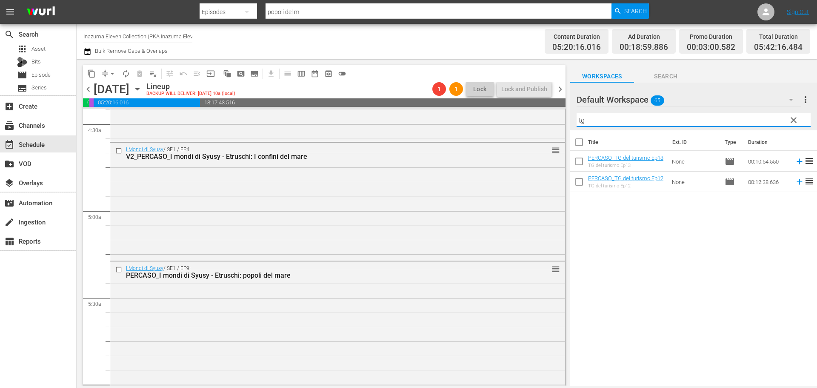
type input "tg"
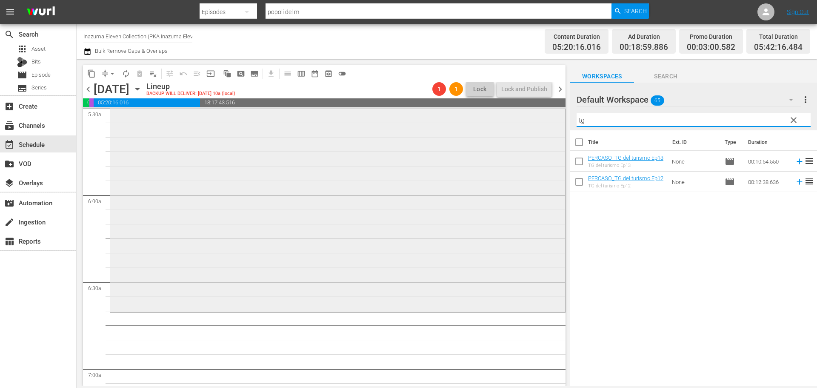
scroll to position [1021, 0]
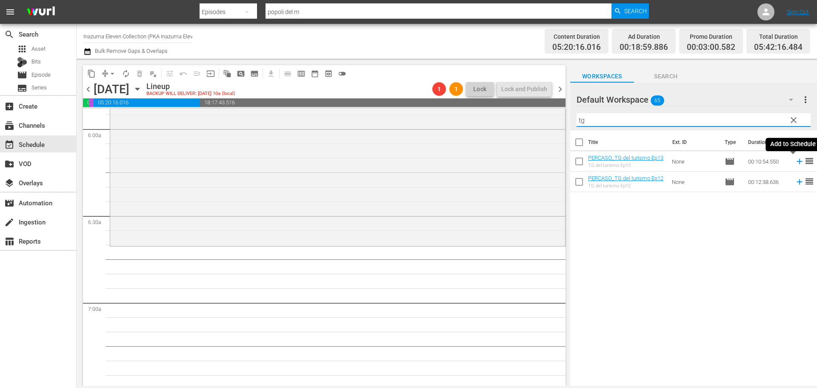
click at [795, 161] on icon at bounding box center [799, 161] width 9 height 9
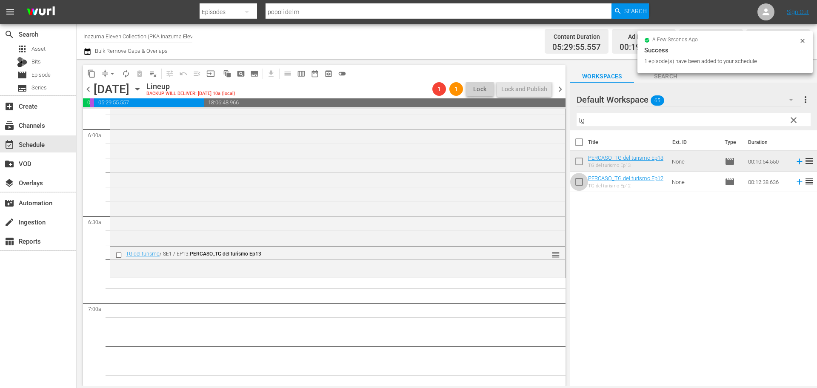
click at [584, 187] on input "checkbox" at bounding box center [579, 183] width 18 height 18
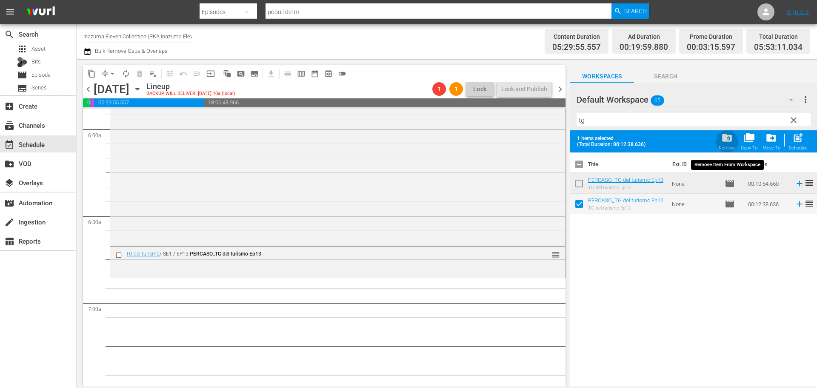
click at [721, 146] on div "Remove" at bounding box center [727, 148] width 17 height 6
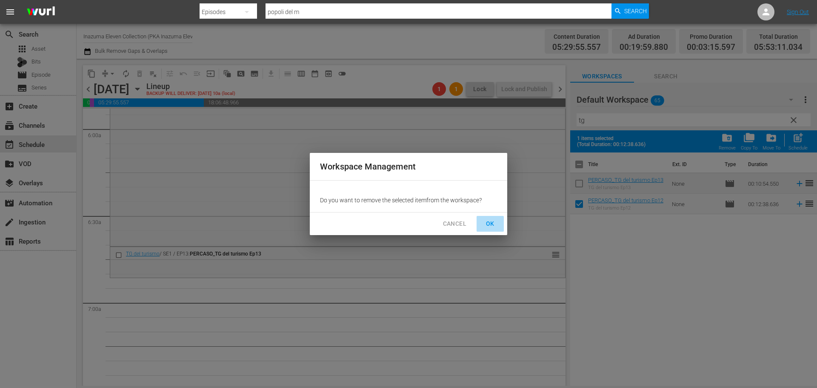
click at [498, 224] on button "OK" at bounding box center [490, 224] width 27 height 16
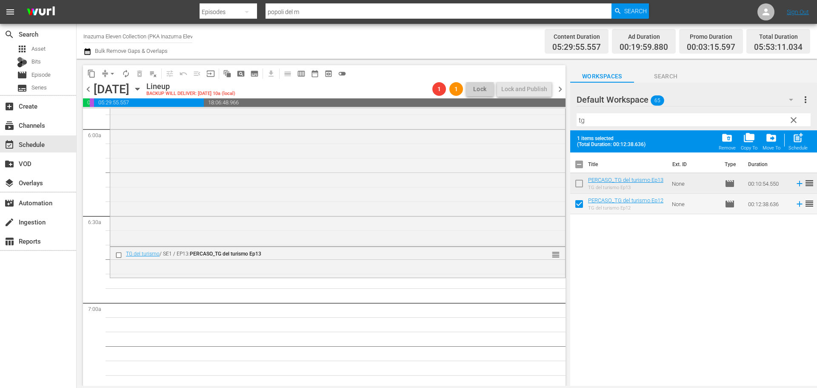
checkbox input "false"
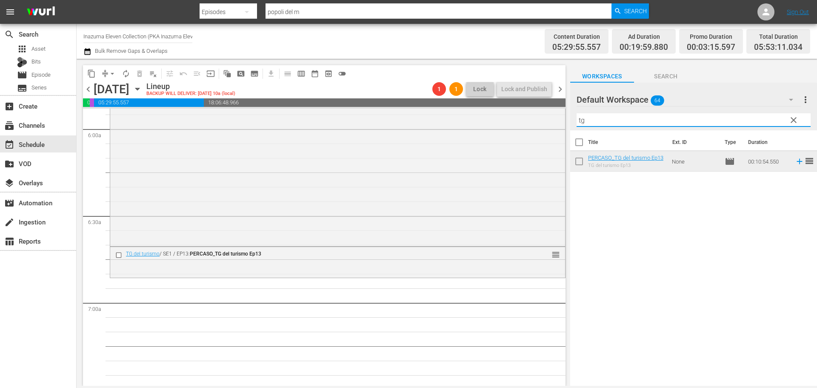
drag, startPoint x: 584, startPoint y: 122, endPoint x: 572, endPoint y: 123, distance: 12.4
click at [572, 123] on div "Default Workspace 64 Default more_vert clear Filter by Title tg" at bounding box center [693, 107] width 247 height 48
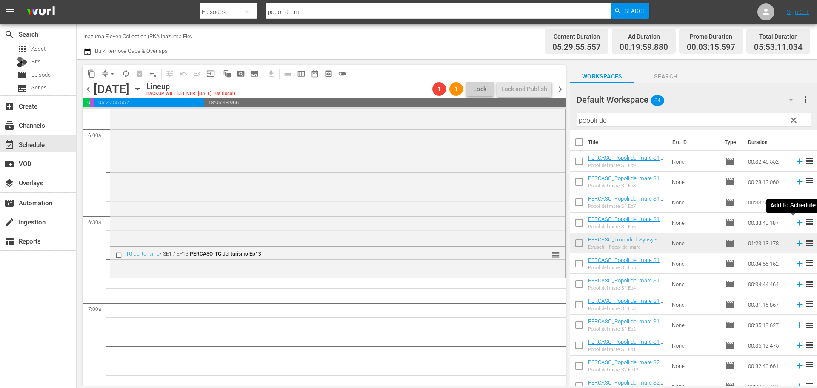
click at [795, 223] on icon at bounding box center [799, 222] width 9 height 9
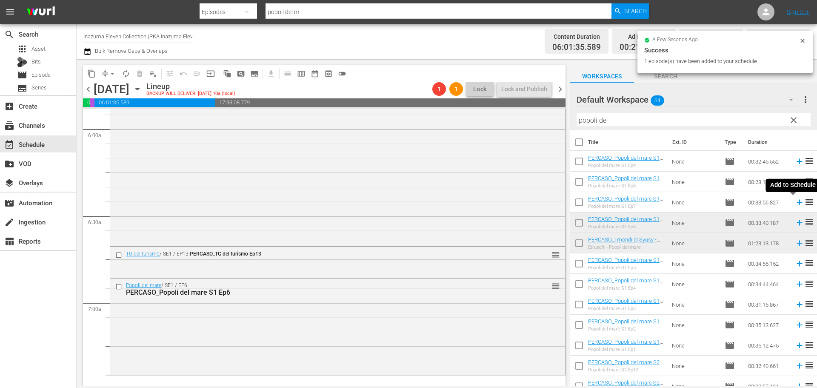
click at [797, 204] on icon at bounding box center [800, 203] width 6 height 6
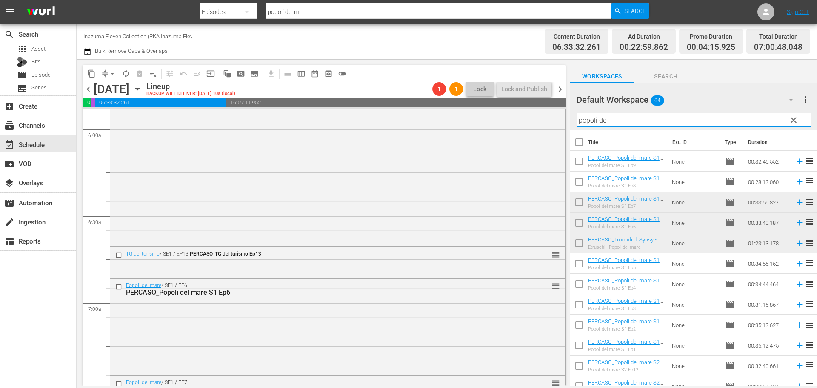
drag, startPoint x: 618, startPoint y: 123, endPoint x: 561, endPoint y: 123, distance: 57.5
click at [561, 123] on div "content_copy compress arrow_drop_down autorenew_outlined delete_forever_outline…" at bounding box center [447, 222] width 741 height 327
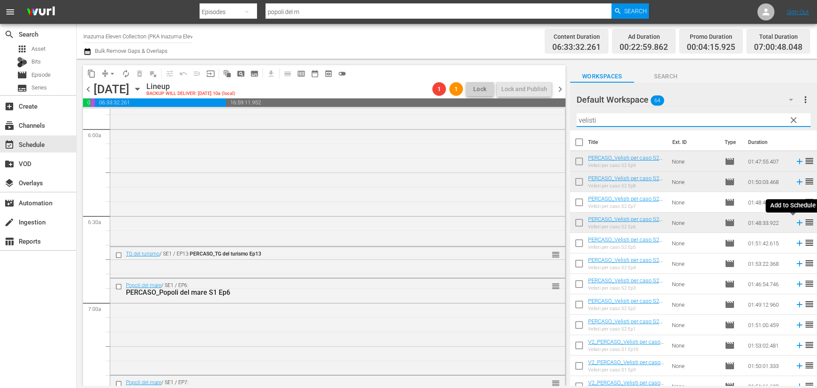
click at [797, 224] on icon at bounding box center [800, 223] width 6 height 6
drag, startPoint x: 606, startPoint y: 117, endPoint x: 557, endPoint y: 123, distance: 48.9
click at [557, 123] on div "content_copy compress arrow_drop_down autorenew_outlined delete_forever_outline…" at bounding box center [447, 222] width 741 height 327
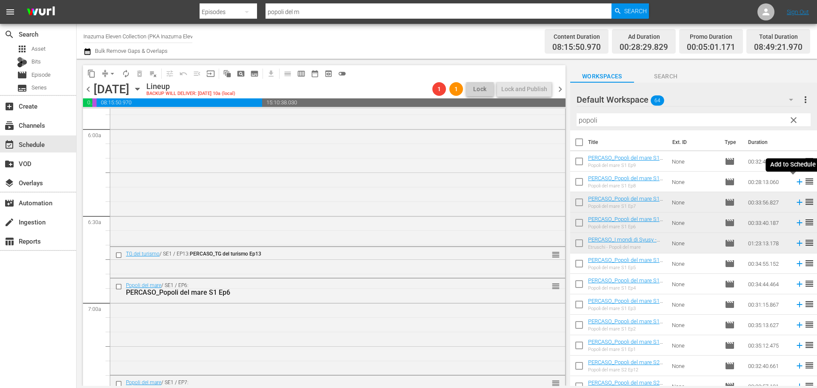
click at [795, 184] on icon at bounding box center [799, 181] width 9 height 9
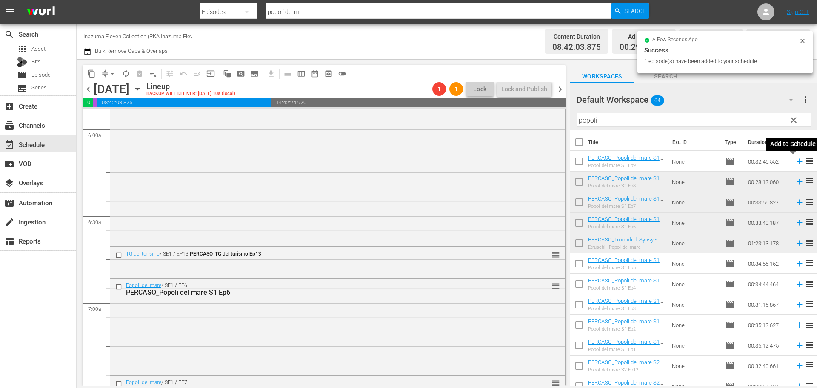
click at [797, 162] on icon at bounding box center [800, 162] width 6 height 6
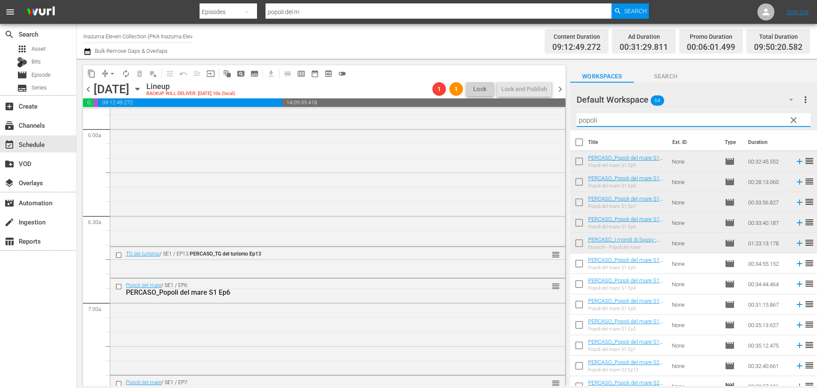
drag, startPoint x: 600, startPoint y: 119, endPoint x: 566, endPoint y: 117, distance: 34.1
click at [566, 117] on div "content_copy compress arrow_drop_down autorenew_outlined delete_forever_outline…" at bounding box center [447, 222] width 741 height 327
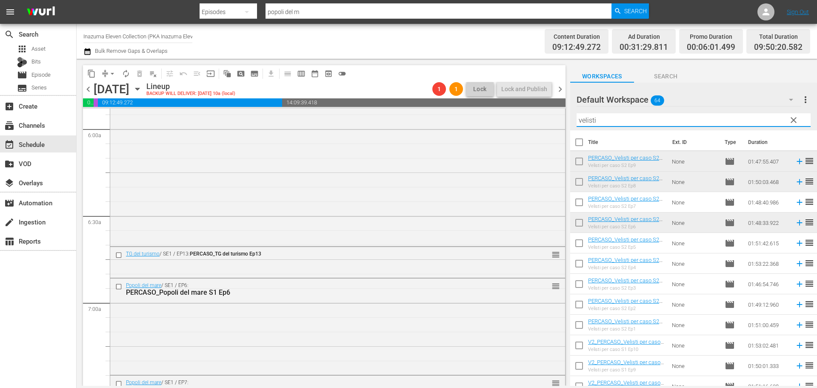
click at [795, 202] on icon at bounding box center [799, 201] width 9 height 9
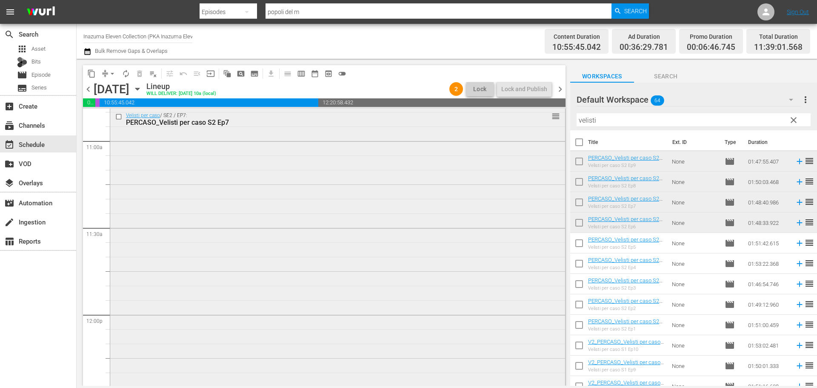
scroll to position [1788, 0]
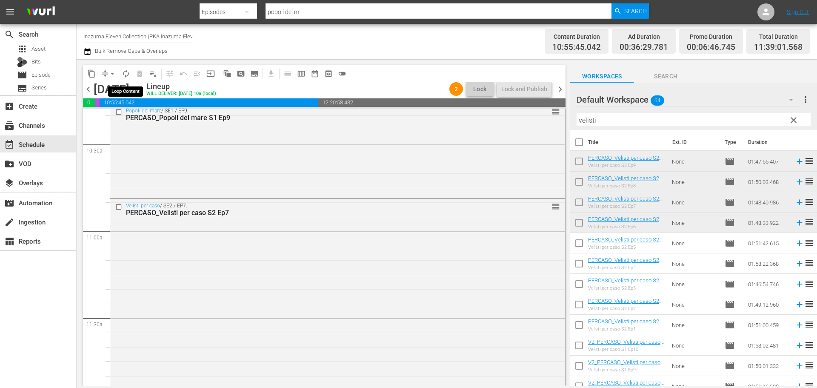
click at [128, 71] on span "autorenew_outlined" at bounding box center [126, 73] width 9 height 9
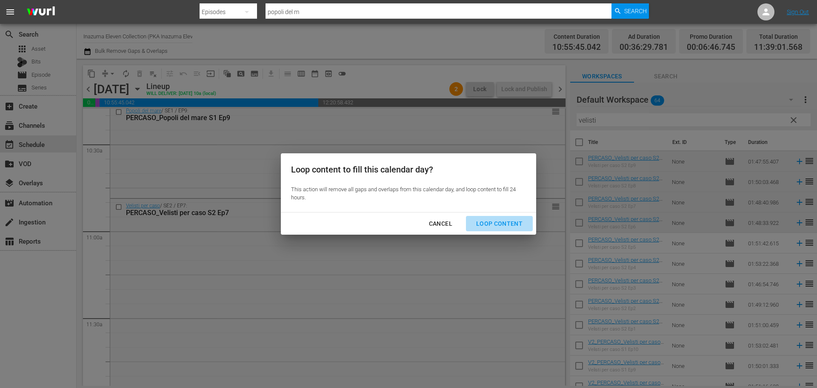
click at [512, 226] on div "Loop Content" at bounding box center [499, 223] width 60 height 11
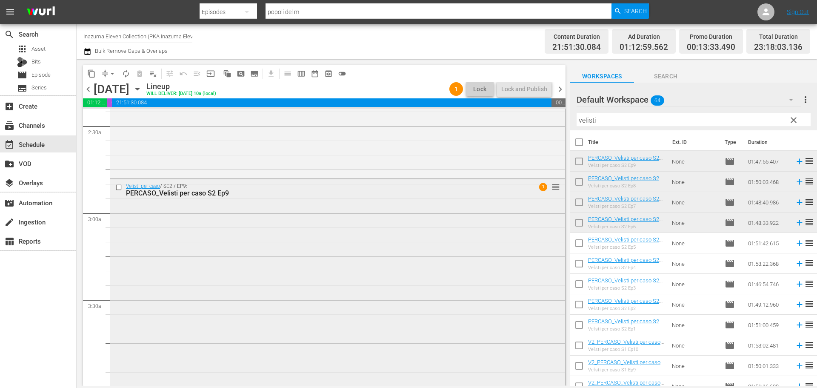
scroll to position [426, 0]
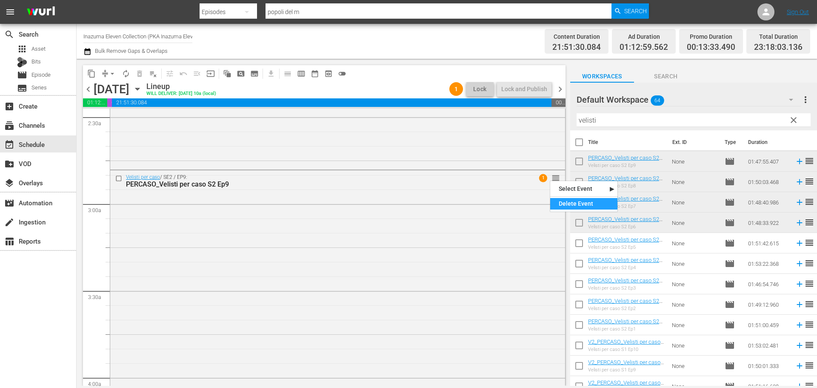
click at [561, 203] on div "Delete Event" at bounding box center [583, 203] width 67 height 11
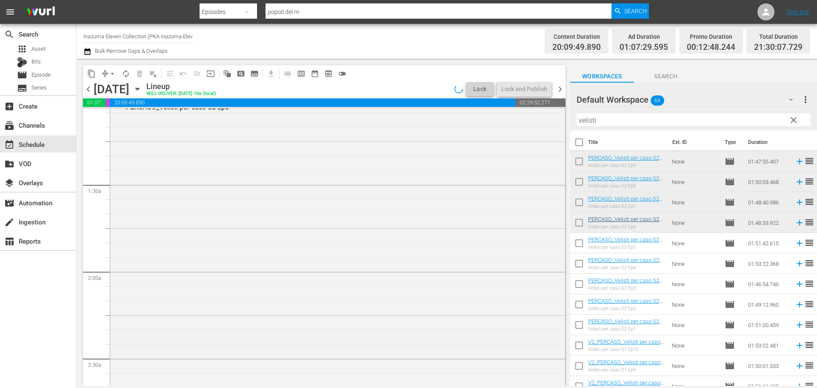
scroll to position [0, 0]
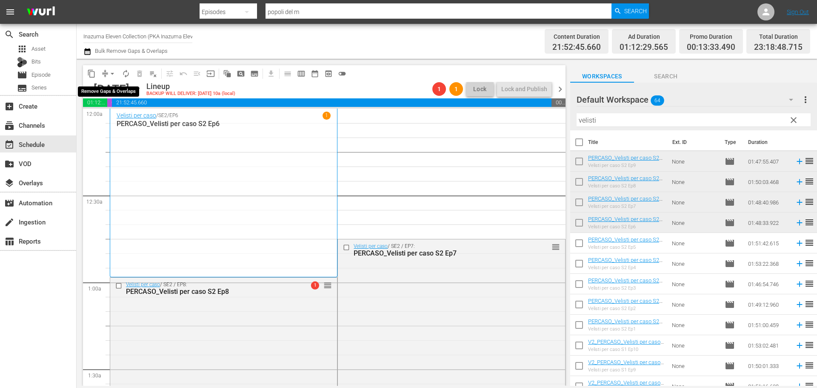
click at [112, 72] on span "arrow_drop_down" at bounding box center [112, 73] width 9 height 9
click at [121, 121] on li "Align to End of Previous Day" at bounding box center [112, 119] width 89 height 14
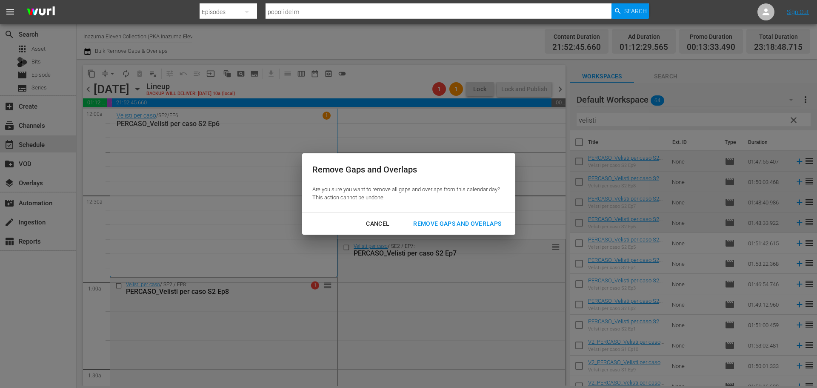
click at [472, 226] on div "Remove Gaps and Overlaps" at bounding box center [457, 223] width 102 height 11
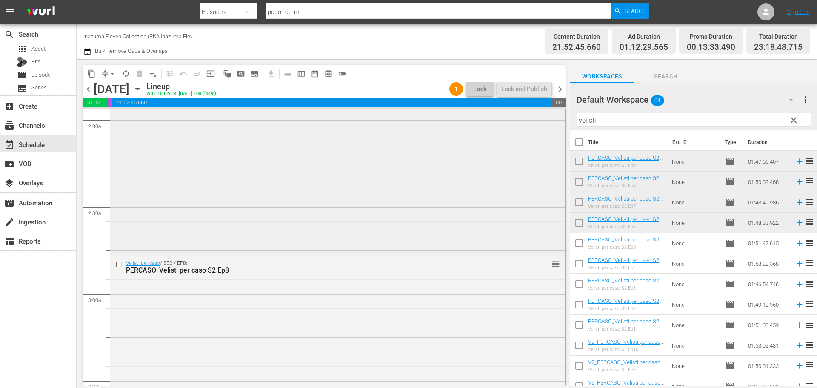
scroll to position [213, 0]
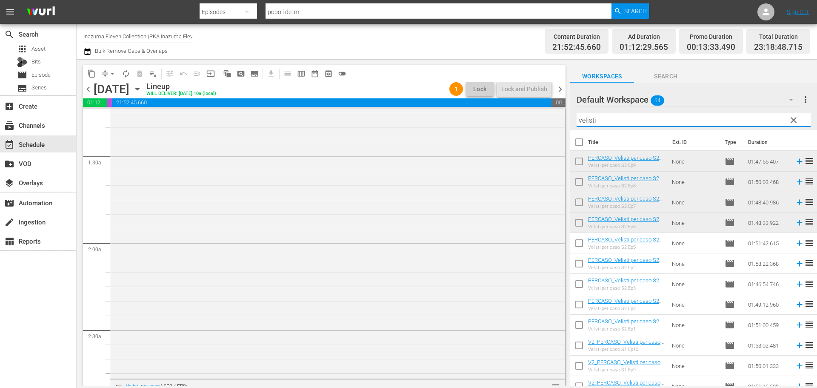
drag, startPoint x: 591, startPoint y: 117, endPoint x: 567, endPoint y: 126, distance: 24.8
click at [567, 126] on div "content_copy compress arrow_drop_down autorenew_outlined delete_forever_outline…" at bounding box center [447, 222] width 741 height 327
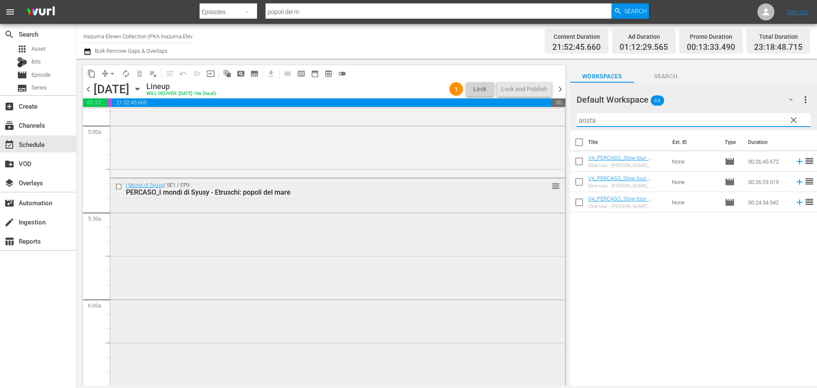
scroll to position [936, 0]
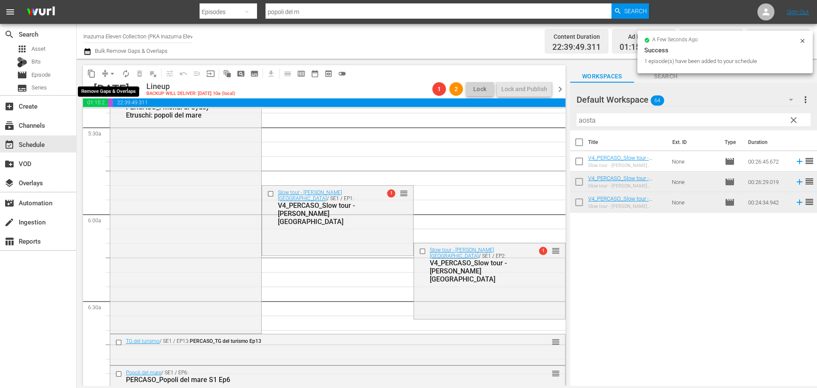
click at [112, 74] on span "arrow_drop_down" at bounding box center [112, 73] width 9 height 9
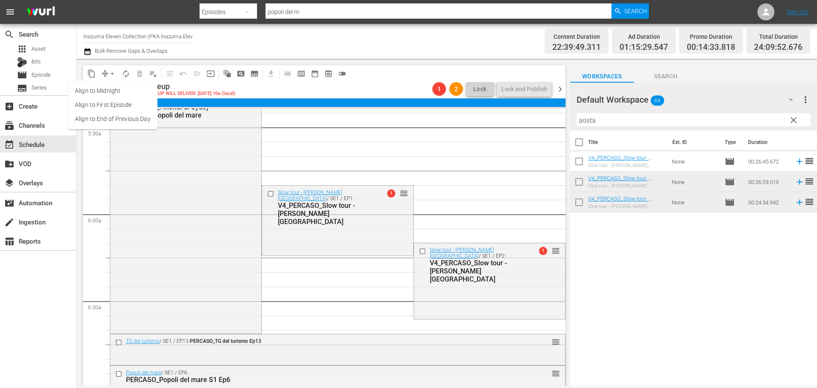
click at [132, 121] on li "Align to End of Previous Day" at bounding box center [112, 119] width 89 height 14
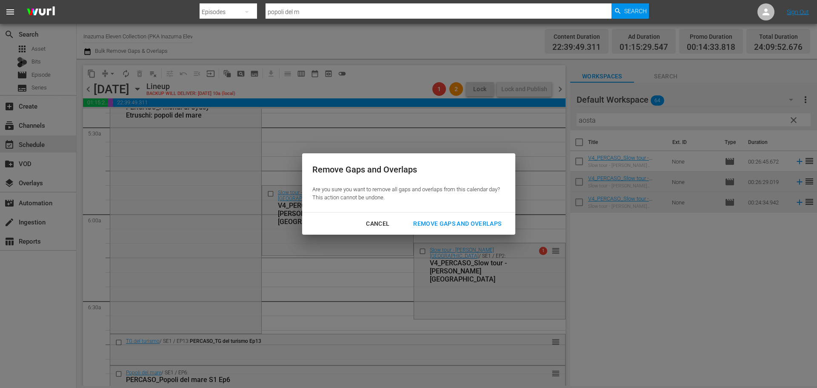
click at [472, 220] on div "Remove Gaps and Overlaps" at bounding box center [457, 223] width 102 height 11
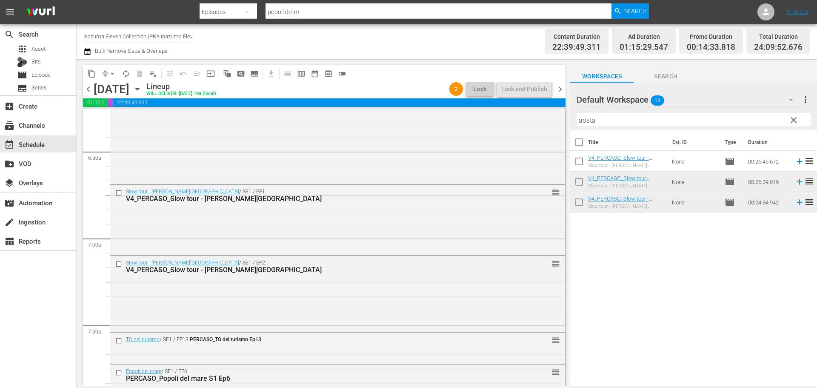
scroll to position [1213, 0]
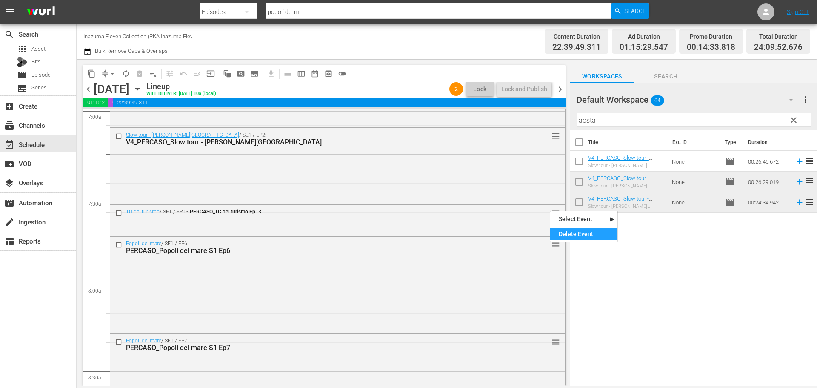
click at [568, 232] on div "Delete Event" at bounding box center [583, 233] width 67 height 11
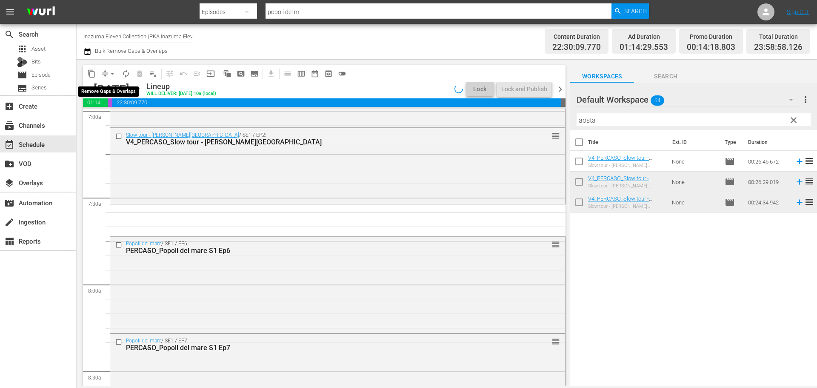
click at [112, 74] on span "arrow_drop_down" at bounding box center [112, 73] width 9 height 9
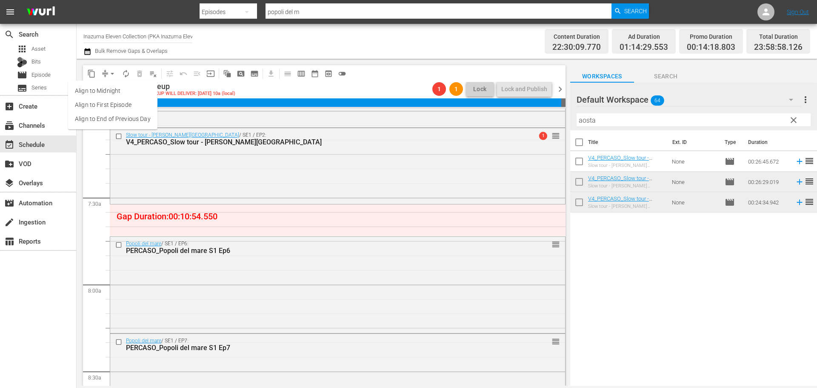
click at [124, 119] on li "Align to End of Previous Day" at bounding box center [112, 119] width 89 height 14
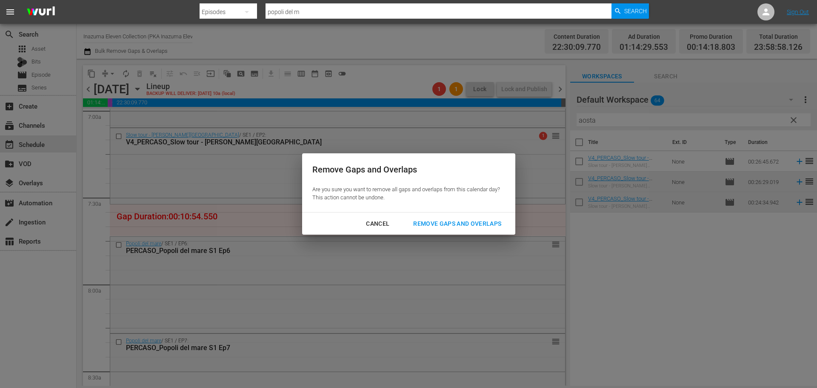
click at [489, 224] on div "Remove Gaps and Overlaps" at bounding box center [457, 223] width 102 height 11
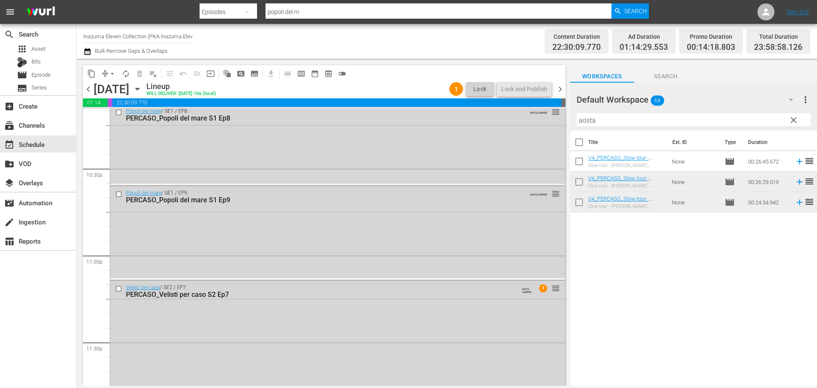
scroll to position [3840, 0]
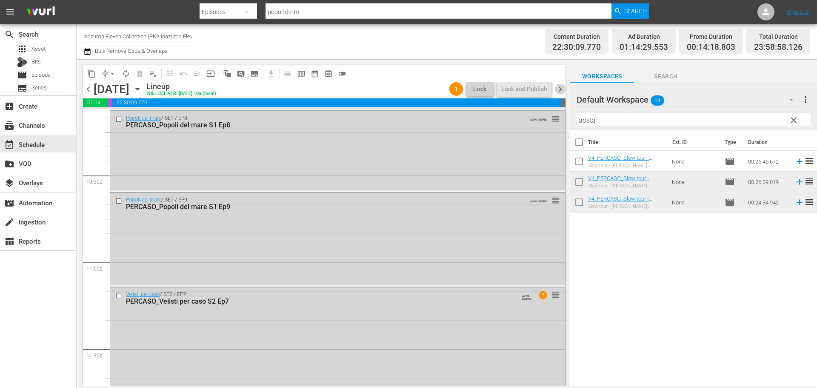
click at [559, 89] on span "chevron_right" at bounding box center [560, 89] width 11 height 11
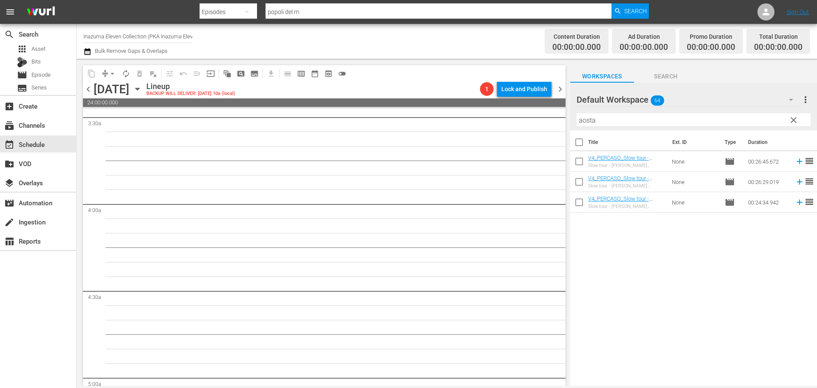
scroll to position [43, 0]
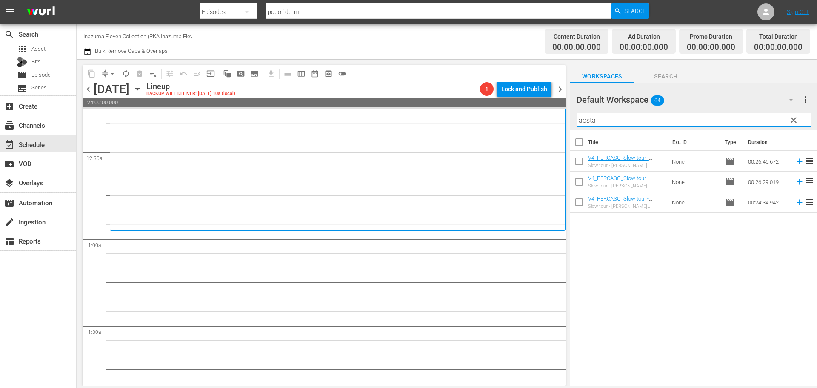
drag, startPoint x: 608, startPoint y: 123, endPoint x: 543, endPoint y: 132, distance: 65.8
click at [539, 132] on div "content_copy compress arrow_drop_down autorenew_outlined delete_forever_outline…" at bounding box center [447, 222] width 741 height 327
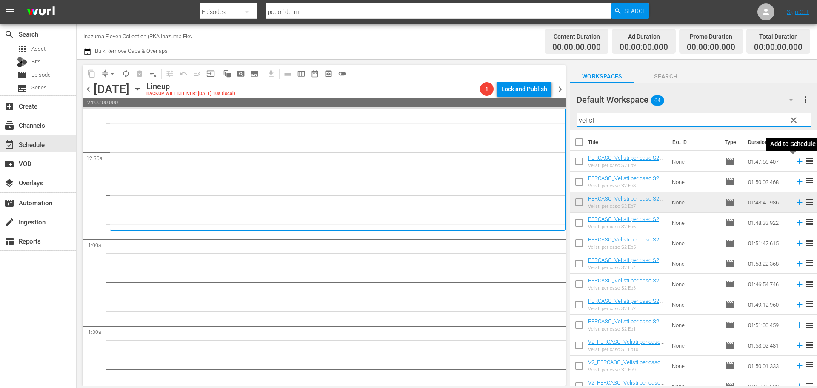
type input "velist"
click at [795, 164] on icon at bounding box center [799, 161] width 9 height 9
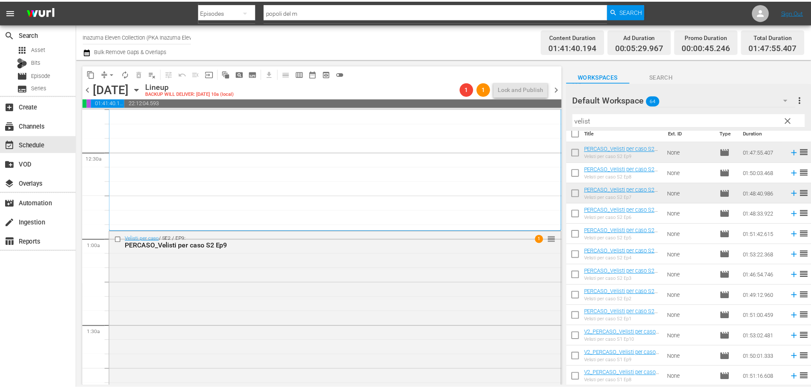
scroll to position [0, 0]
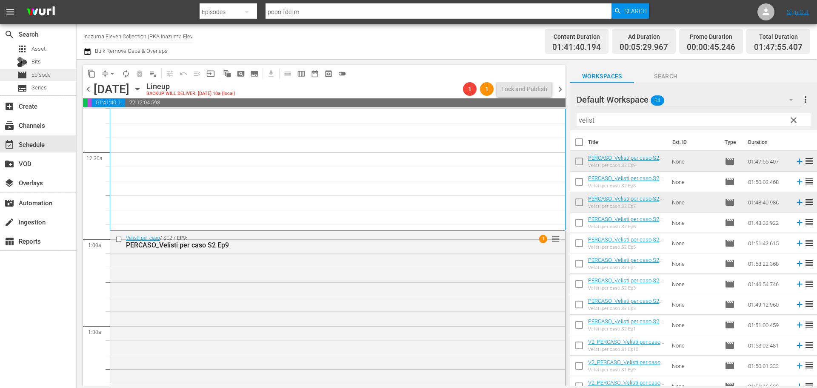
click at [49, 71] on span "Episode" at bounding box center [40, 75] width 19 height 9
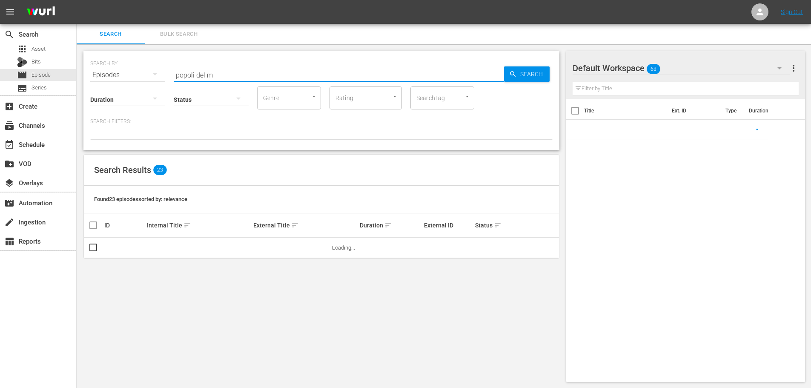
drag, startPoint x: 224, startPoint y: 76, endPoint x: 151, endPoint y: 87, distance: 74.0
click at [151, 87] on div "SEARCH BY Search By Episodes Search ID, Title, Description, Keywords, or Catego…" at bounding box center [321, 100] width 476 height 99
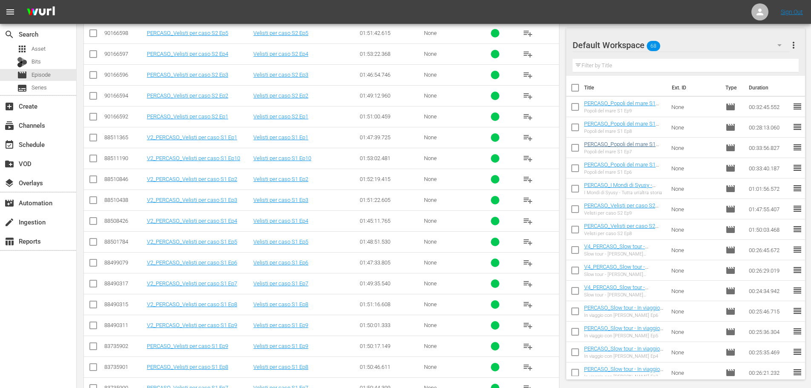
scroll to position [170, 0]
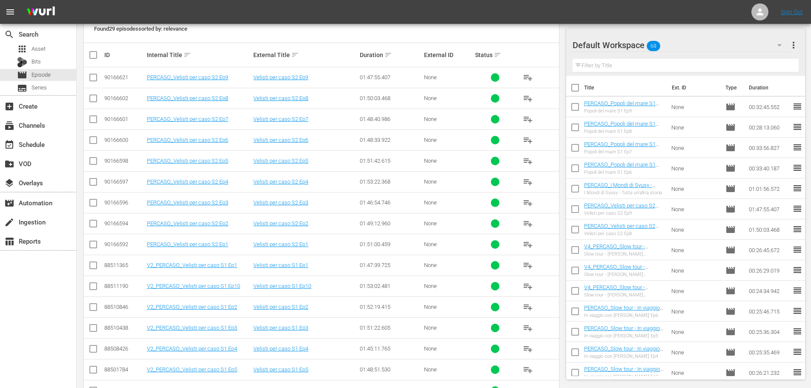
type input "[PERSON_NAME]"
click at [604, 68] on input "text" at bounding box center [685, 66] width 226 height 14
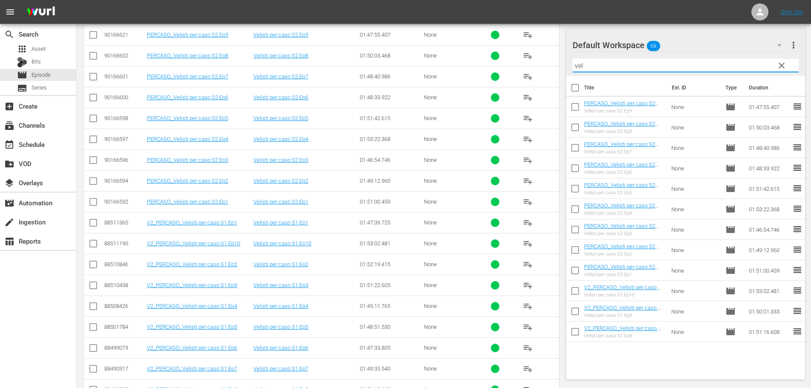
scroll to position [255, 0]
type input "vel"
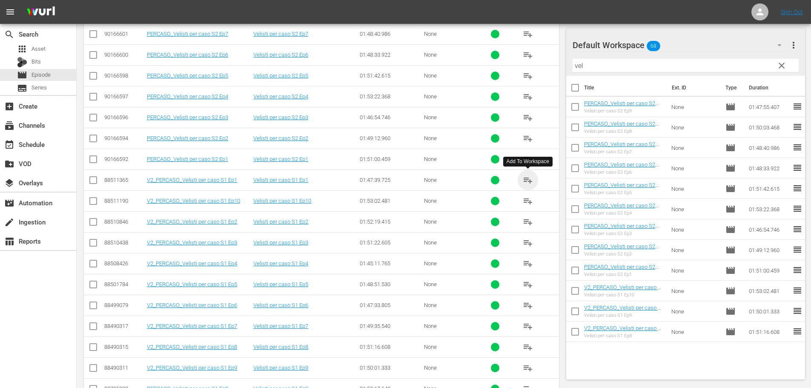
click at [529, 179] on span "playlist_add" at bounding box center [528, 180] width 10 height 10
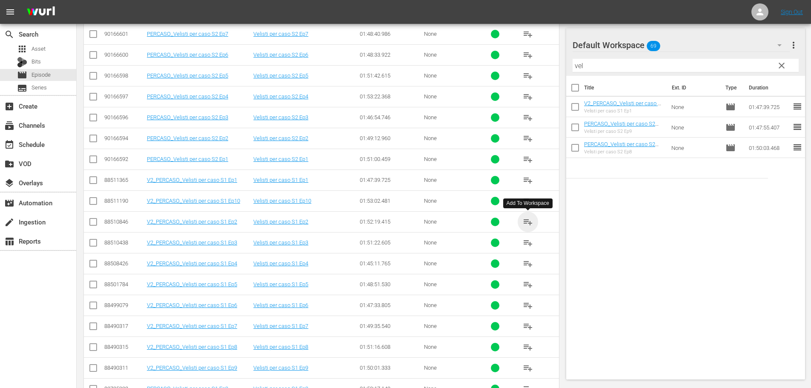
click at [530, 224] on span "playlist_add" at bounding box center [528, 222] width 10 height 10
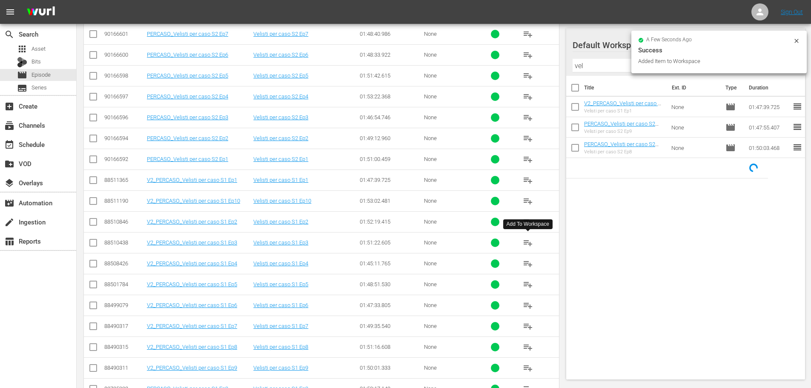
click at [530, 244] on span "playlist_add" at bounding box center [528, 242] width 10 height 10
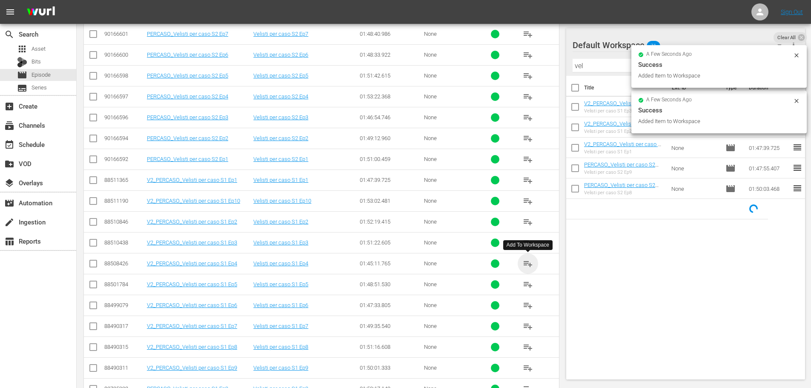
click at [529, 265] on span "playlist_add" at bounding box center [528, 263] width 10 height 10
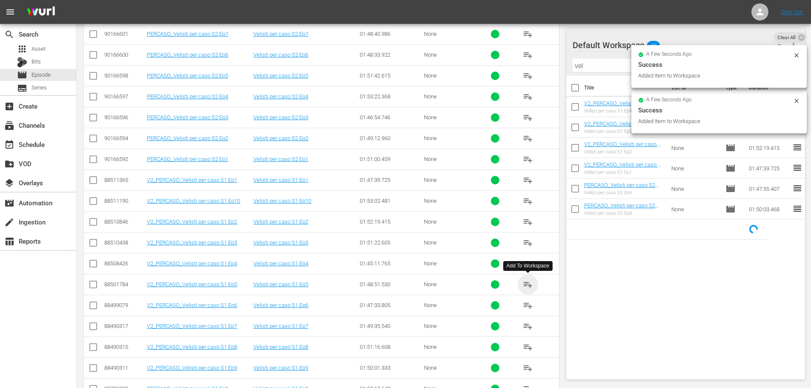
click at [526, 284] on span "playlist_add" at bounding box center [528, 284] width 10 height 10
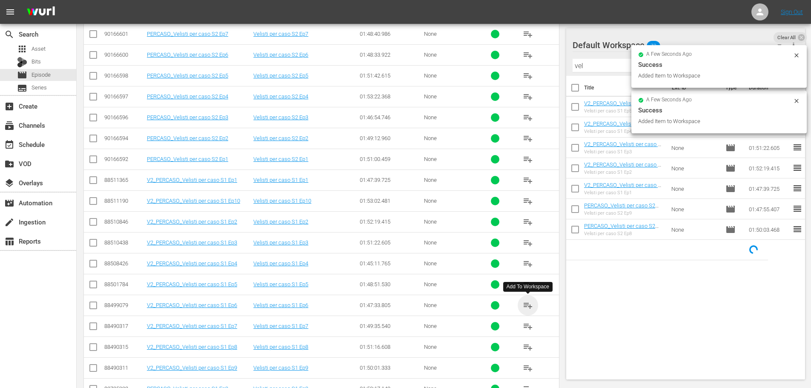
click at [526, 305] on span "playlist_add" at bounding box center [528, 305] width 10 height 10
click at [526, 324] on span "playlist_add" at bounding box center [528, 326] width 10 height 10
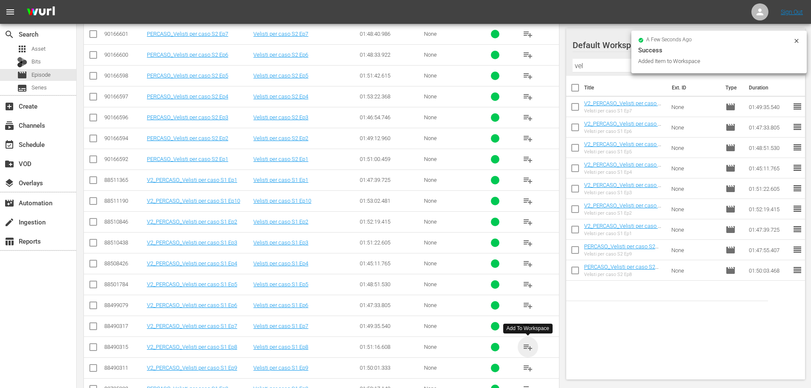
click at [529, 346] on span "playlist_add" at bounding box center [528, 347] width 10 height 10
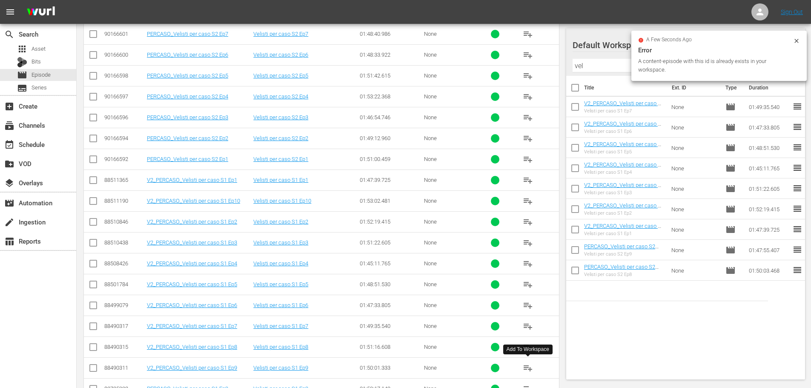
click at [533, 368] on button "playlist_add" at bounding box center [528, 368] width 20 height 20
click at [32, 144] on div "event_available Schedule" at bounding box center [24, 143] width 48 height 8
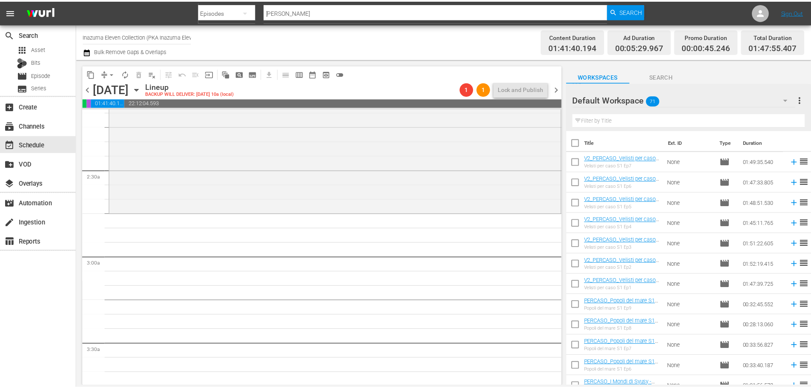
scroll to position [264, 0]
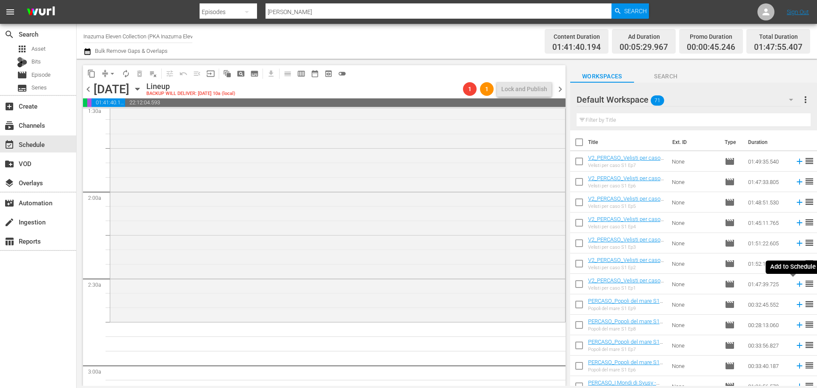
click at [795, 286] on icon at bounding box center [799, 283] width 9 height 9
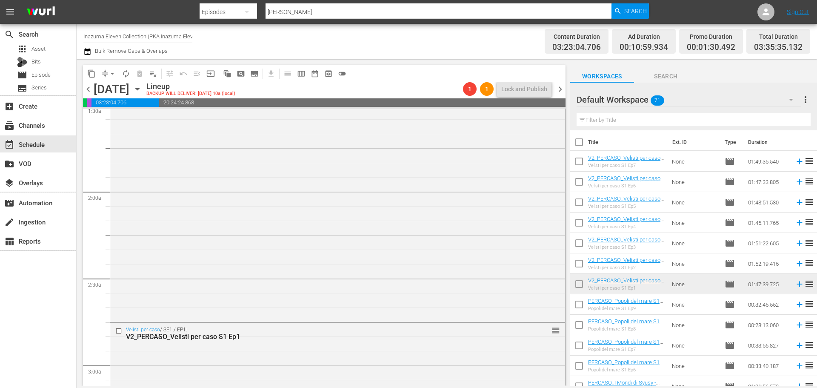
click at [604, 119] on input "text" at bounding box center [694, 120] width 234 height 14
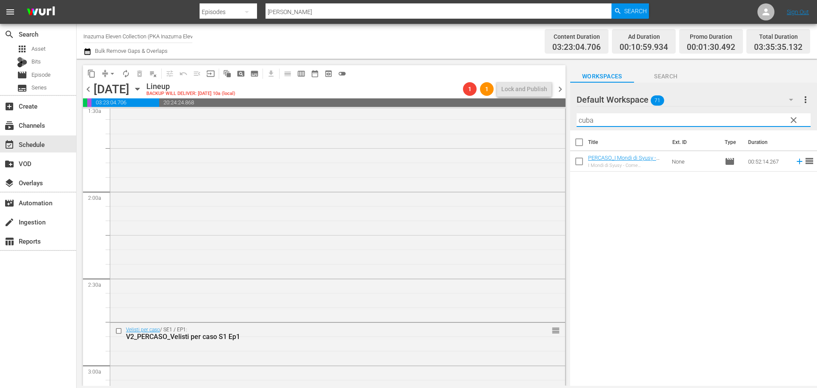
click at [795, 162] on icon at bounding box center [799, 161] width 9 height 9
click at [602, 114] on input "cuba" at bounding box center [694, 120] width 234 height 14
click at [549, 126] on div "content_copy compress arrow_drop_down autorenew_outlined delete_forever_outline…" at bounding box center [447, 222] width 741 height 327
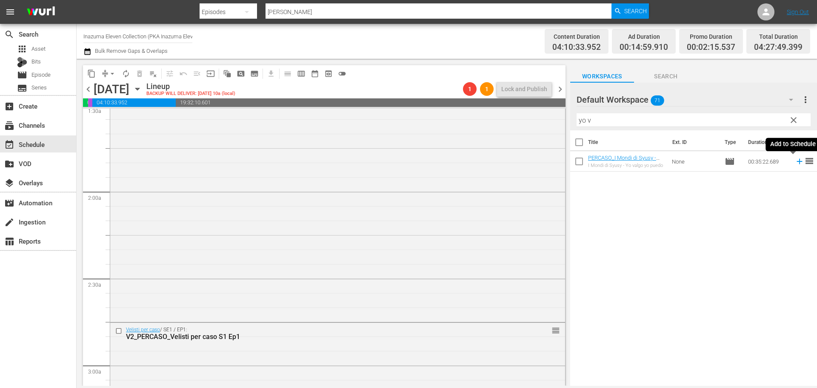
click at [795, 165] on icon at bounding box center [799, 161] width 9 height 9
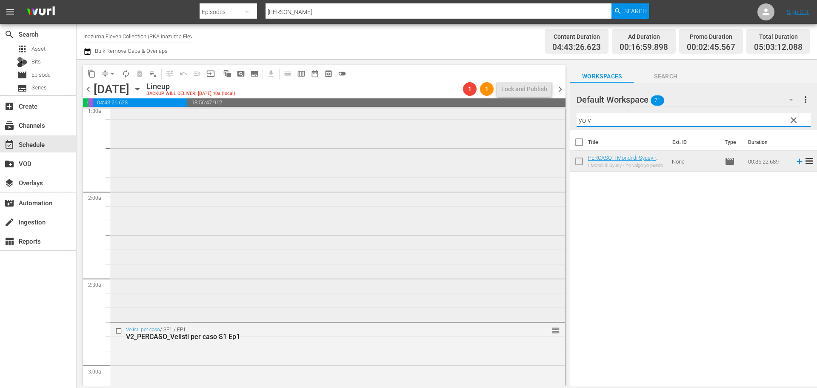
drag, startPoint x: 604, startPoint y: 118, endPoint x: 526, endPoint y: 143, distance: 81.0
click at [526, 143] on div "content_copy compress arrow_drop_down autorenew_outlined delete_forever_outline…" at bounding box center [447, 222] width 741 height 327
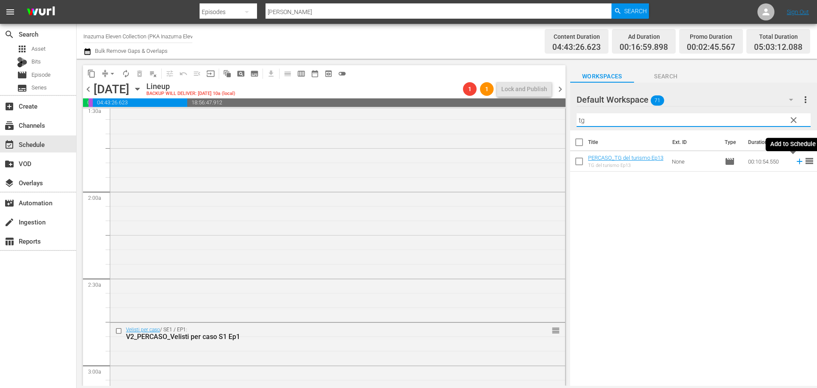
type input "tg"
click at [795, 163] on icon at bounding box center [799, 161] width 9 height 9
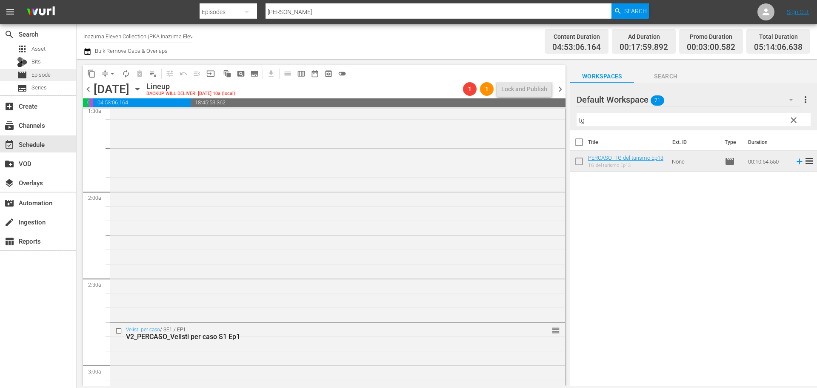
click at [54, 69] on div "movie Episode" at bounding box center [38, 75] width 76 height 12
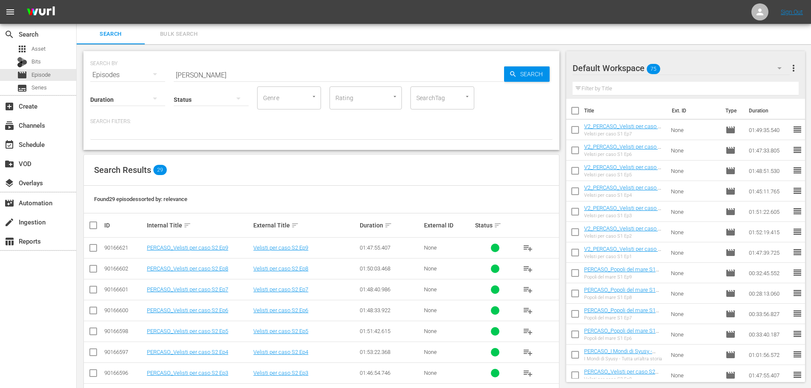
click at [208, 79] on div "Status" at bounding box center [211, 94] width 75 height 31
drag, startPoint x: 207, startPoint y: 76, endPoint x: 86, endPoint y: 80, distance: 121.4
click at [86, 80] on div "SEARCH BY Search By Episodes Search ID, Title, Description, Keywords, or Catego…" at bounding box center [321, 100] width 476 height 99
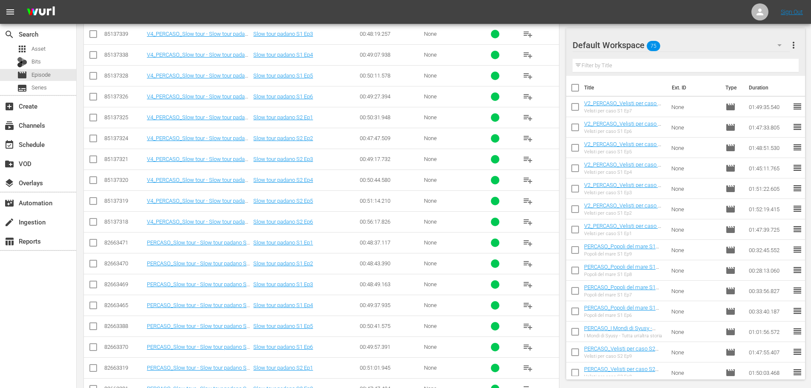
scroll to position [170, 0]
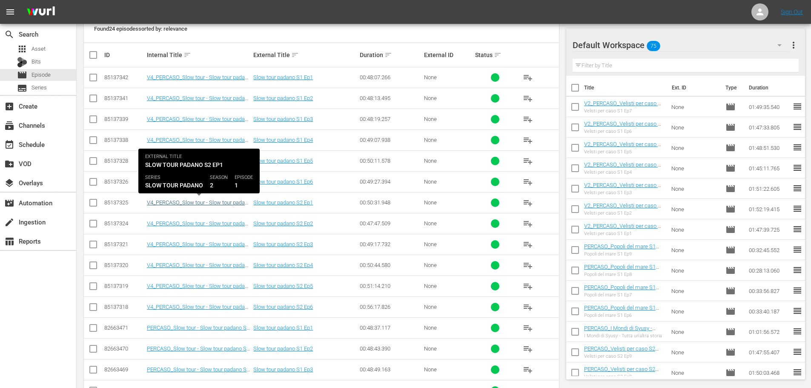
type input "slow tour pad"
click at [196, 202] on link "V4_PERCASO_Slow tour - Slow tour padano S2 Ep1" at bounding box center [199, 205] width 104 height 13
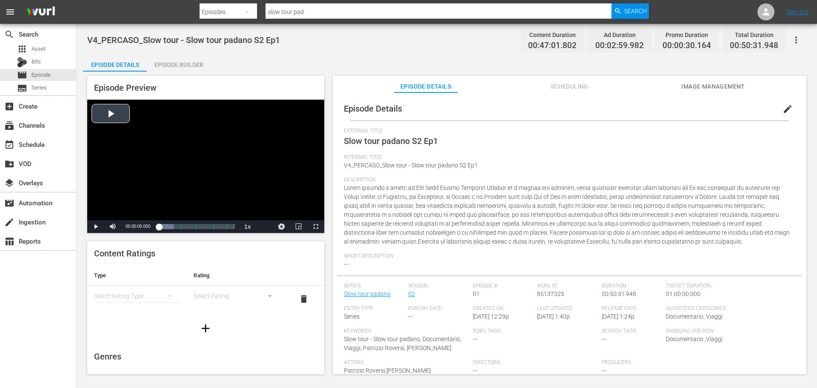
click at [154, 158] on div "Video Player" at bounding box center [205, 160] width 237 height 120
click at [316, 226] on span "Video Player" at bounding box center [316, 226] width 0 height 0
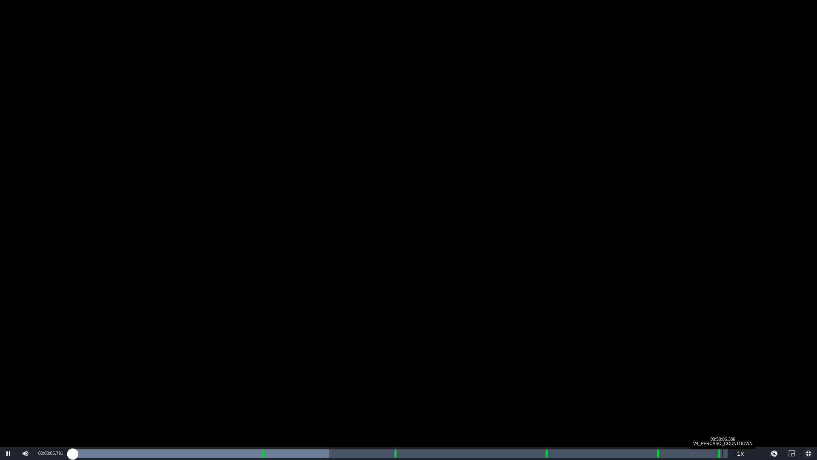
click at [722, 387] on div "Loaded : 39.26% 00:50:06.386 V4_PERCASO_COUNTDOWN 00:00:05.863 Cue Point 5: 00:…" at bounding box center [400, 453] width 656 height 9
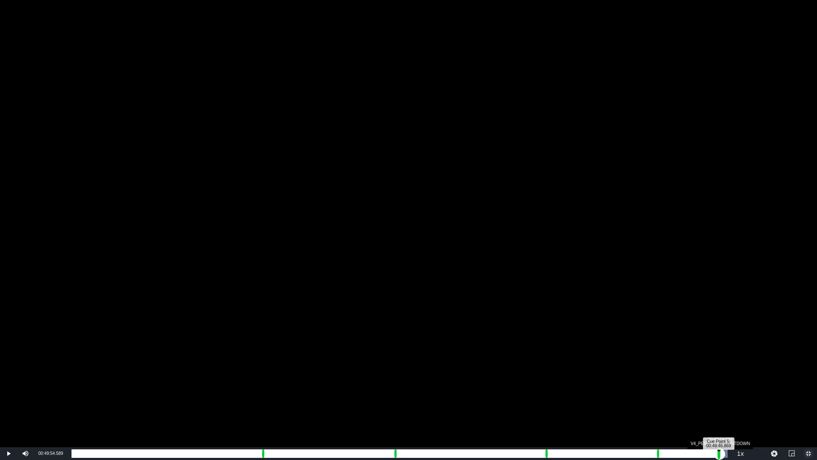
click at [720, 387] on div "Progress Bar" at bounding box center [719, 453] width 3 height 11
click at [717, 387] on div "00:00:10.831" at bounding box center [395, 453] width 646 height 9
click at [713, 387] on div "00:47:01.084" at bounding box center [395, 453] width 646 height 9
click at [711, 387] on div "00:46:41.231" at bounding box center [393, 453] width 642 height 9
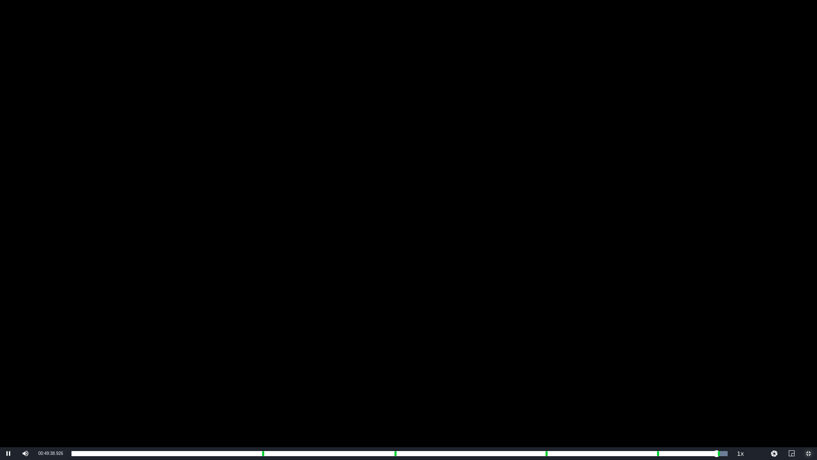
click at [809, 387] on span "Video Player" at bounding box center [809, 453] width 0 height 0
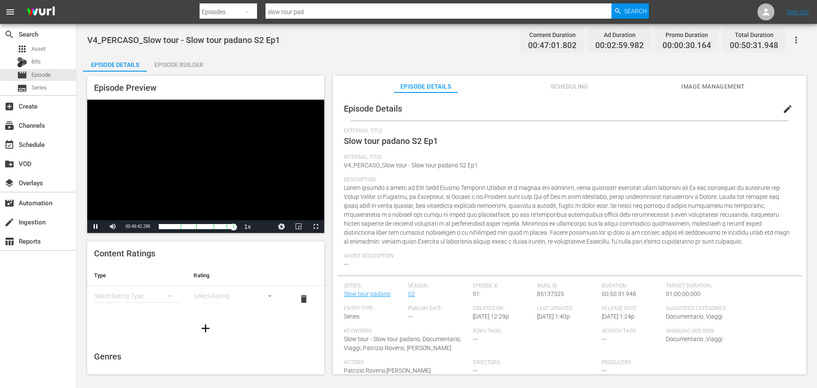
click at [238, 195] on div "Video Player" at bounding box center [205, 160] width 237 height 120
click at [61, 77] on div "movie Episode" at bounding box center [38, 75] width 76 height 12
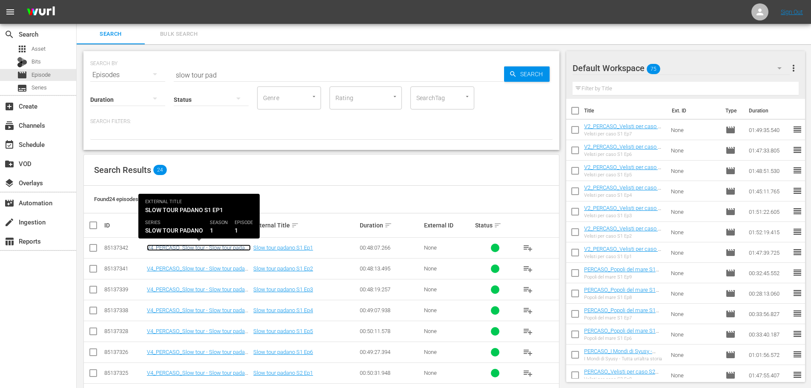
click at [174, 248] on link "V4_PERCASO_Slow tour - Slow tour padano S1 Ep1" at bounding box center [199, 250] width 104 height 13
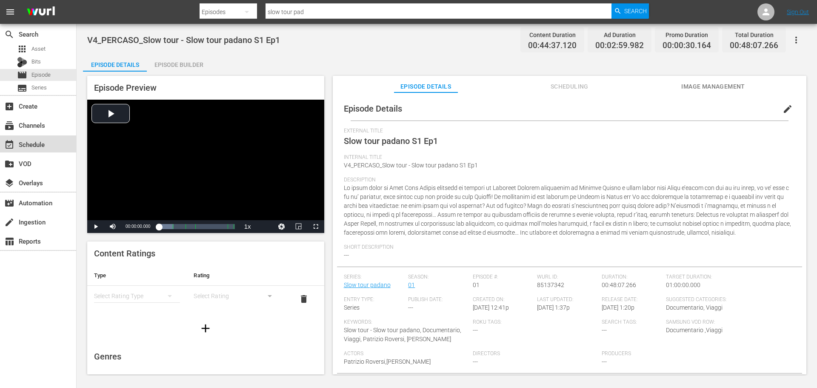
click at [55, 146] on div "event_available Schedule" at bounding box center [38, 143] width 76 height 17
